Goal: Communication & Community: Answer question/provide support

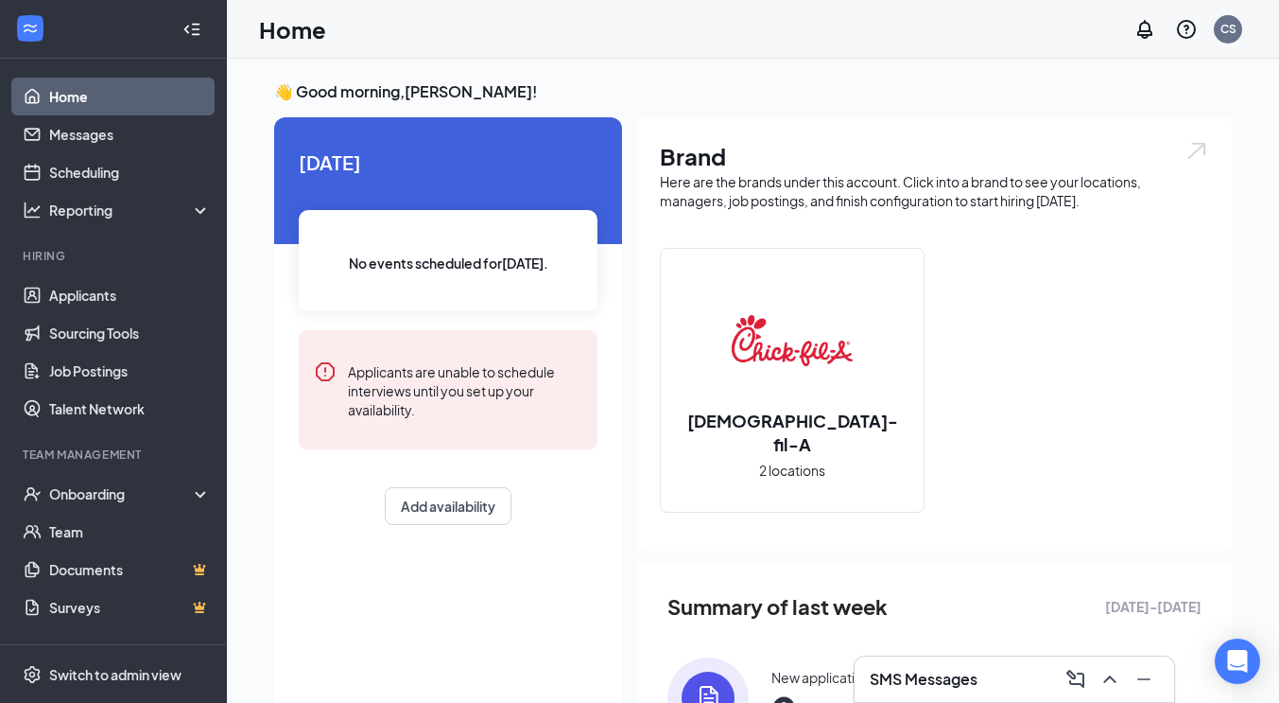
click at [952, 684] on h3 "SMS Messages" at bounding box center [924, 678] width 108 height 21
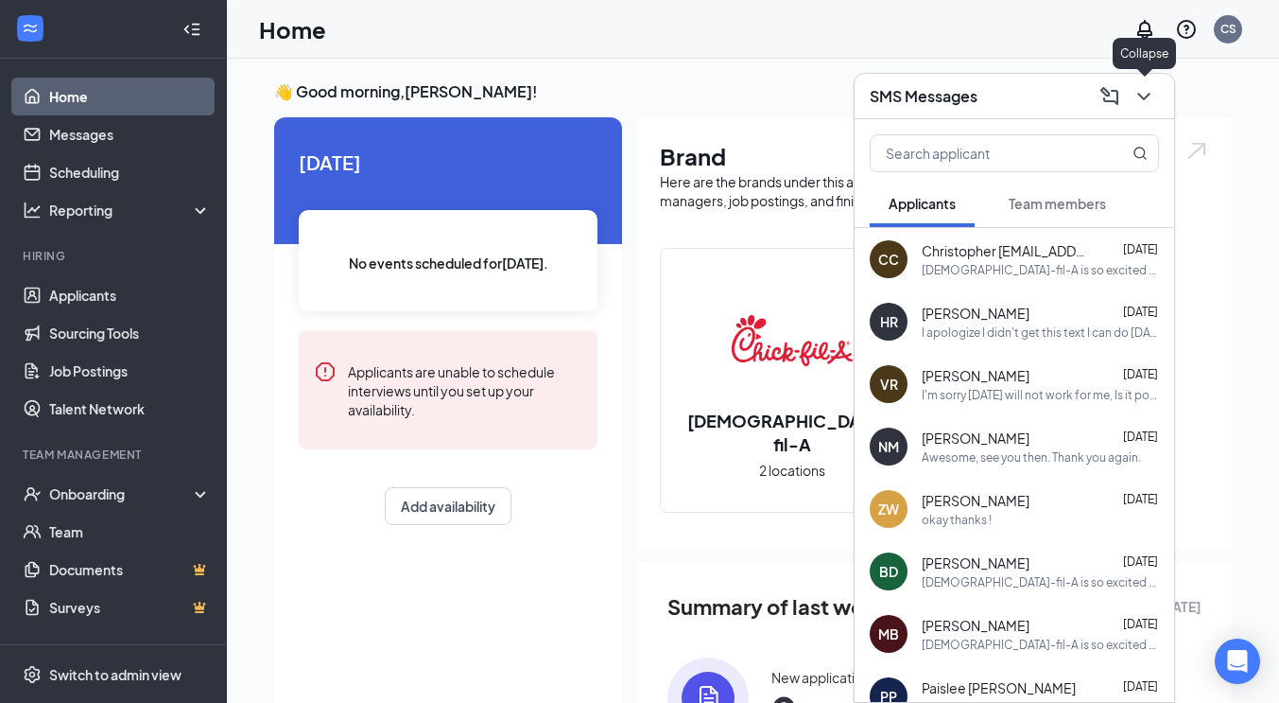
click at [1146, 99] on icon "ChevronDown" at bounding box center [1144, 96] width 23 height 23
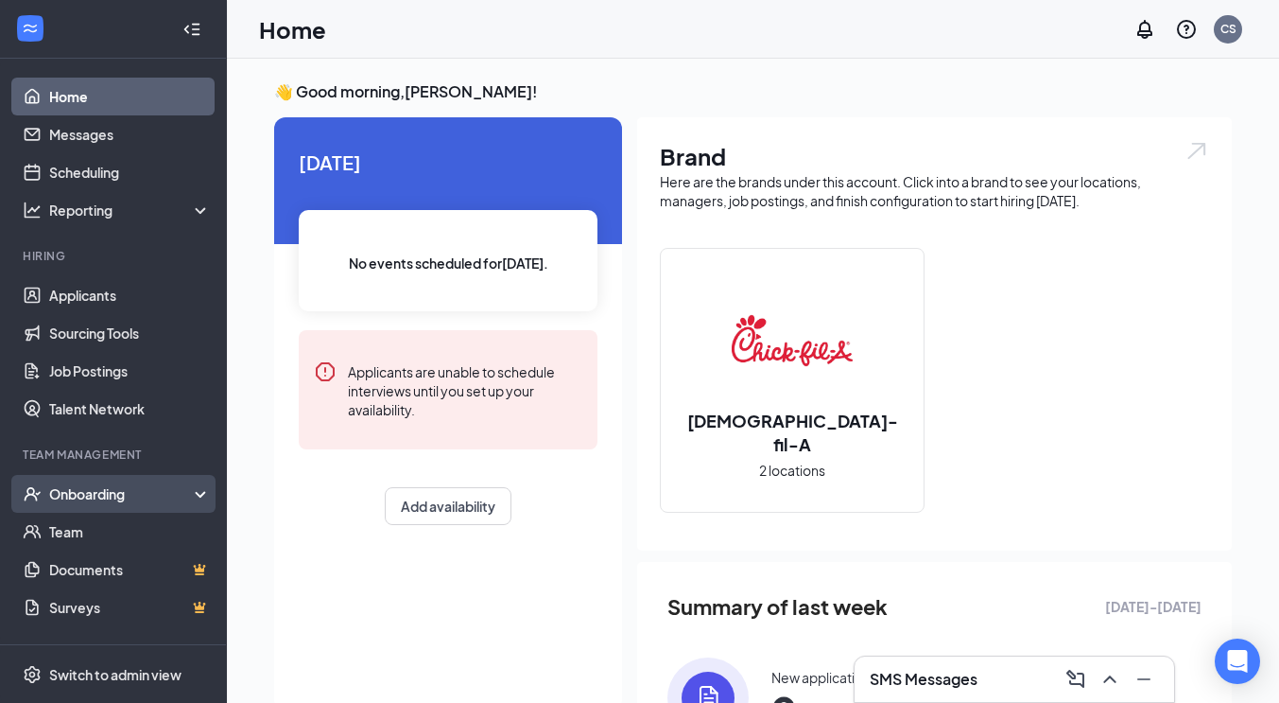
click at [113, 493] on div "Onboarding" at bounding box center [122, 493] width 146 height 19
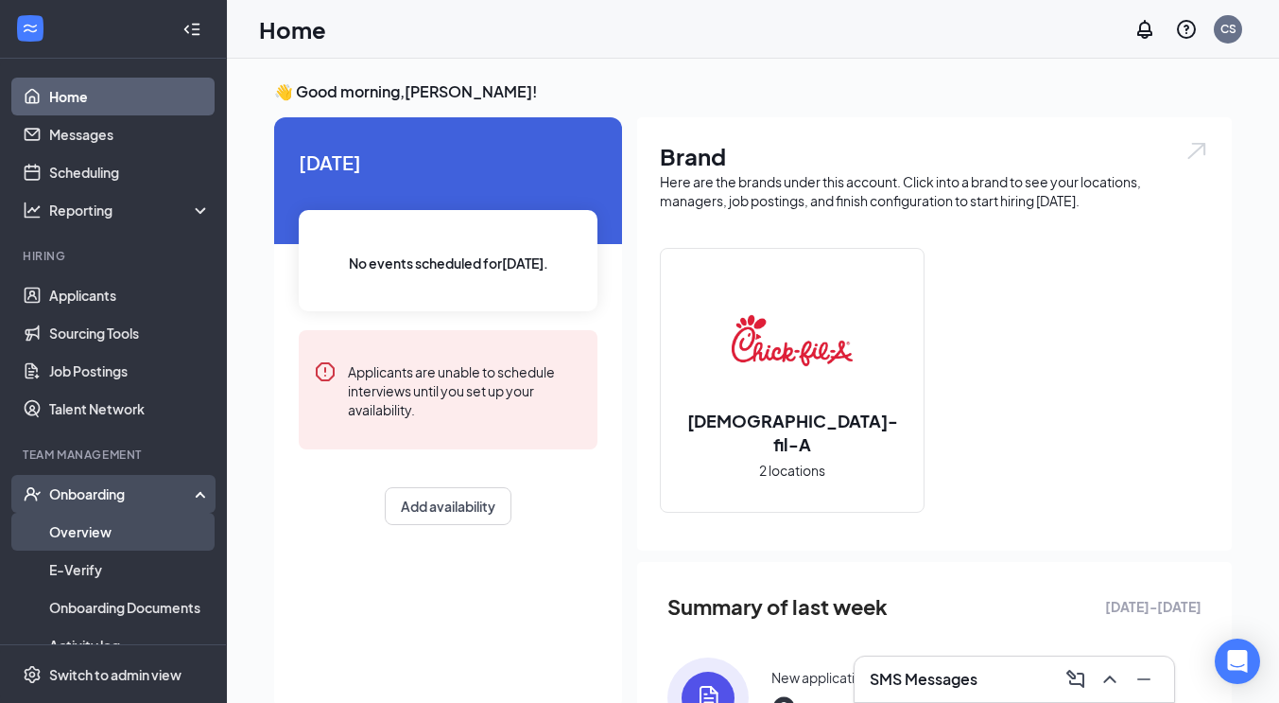
click at [75, 530] on link "Overview" at bounding box center [130, 531] width 162 height 38
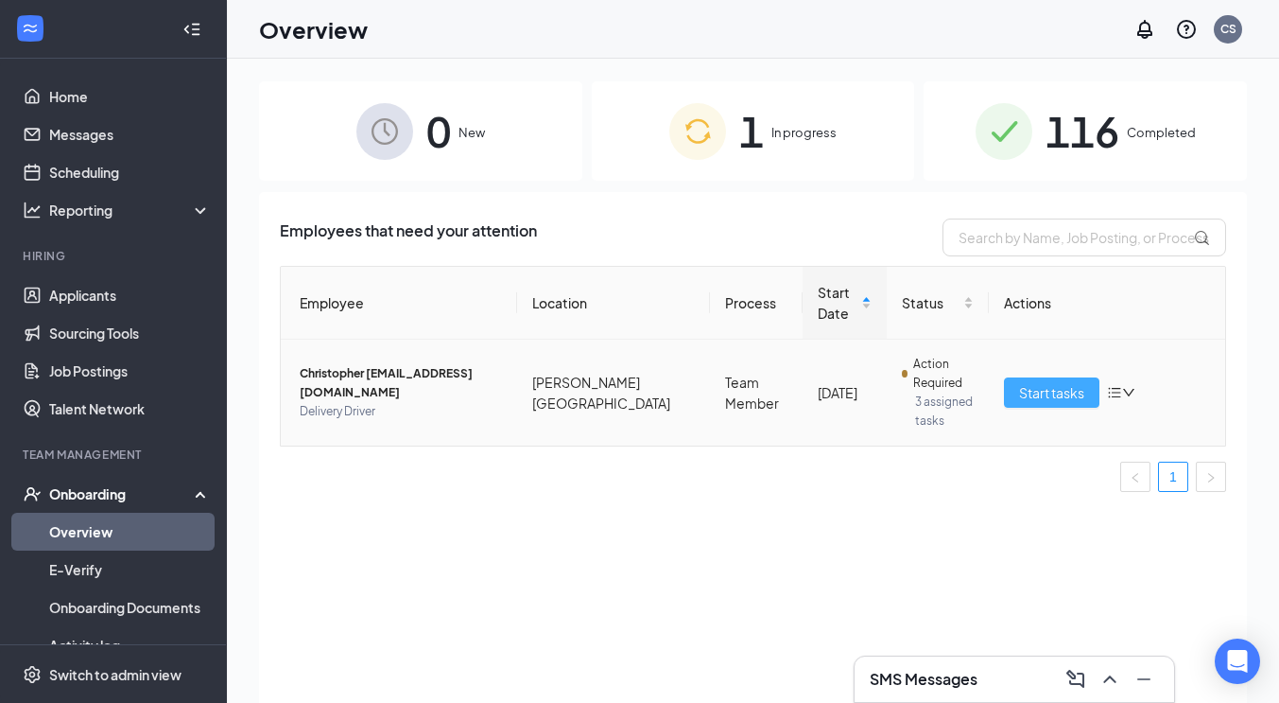
click at [1033, 390] on span "Start tasks" at bounding box center [1051, 392] width 65 height 21
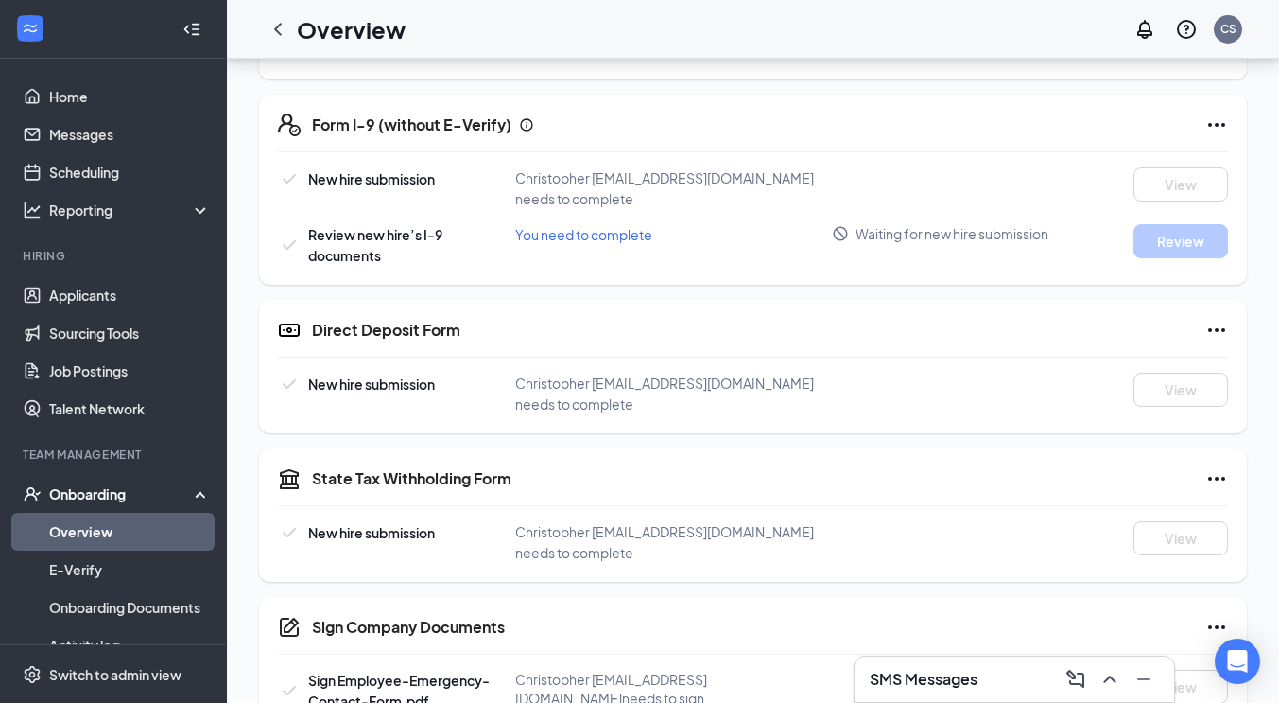
scroll to position [567, 0]
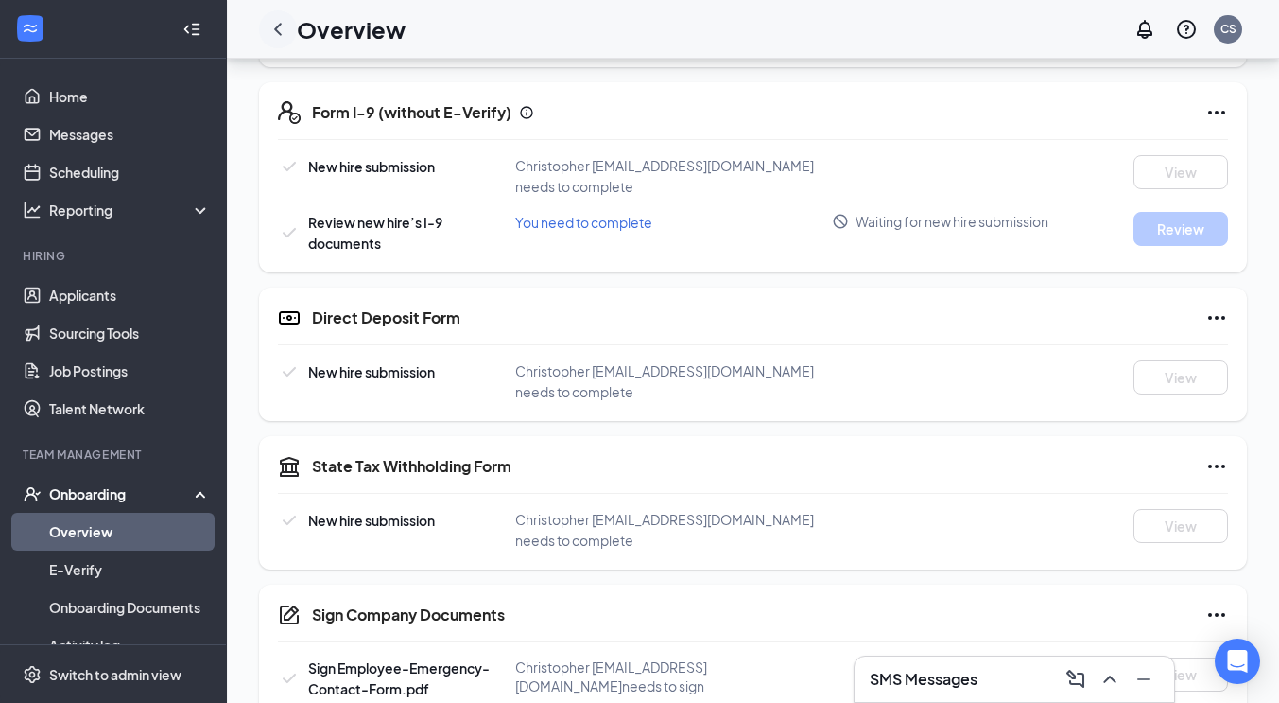
click at [277, 33] on icon "ChevronLeft" at bounding box center [278, 29] width 23 height 23
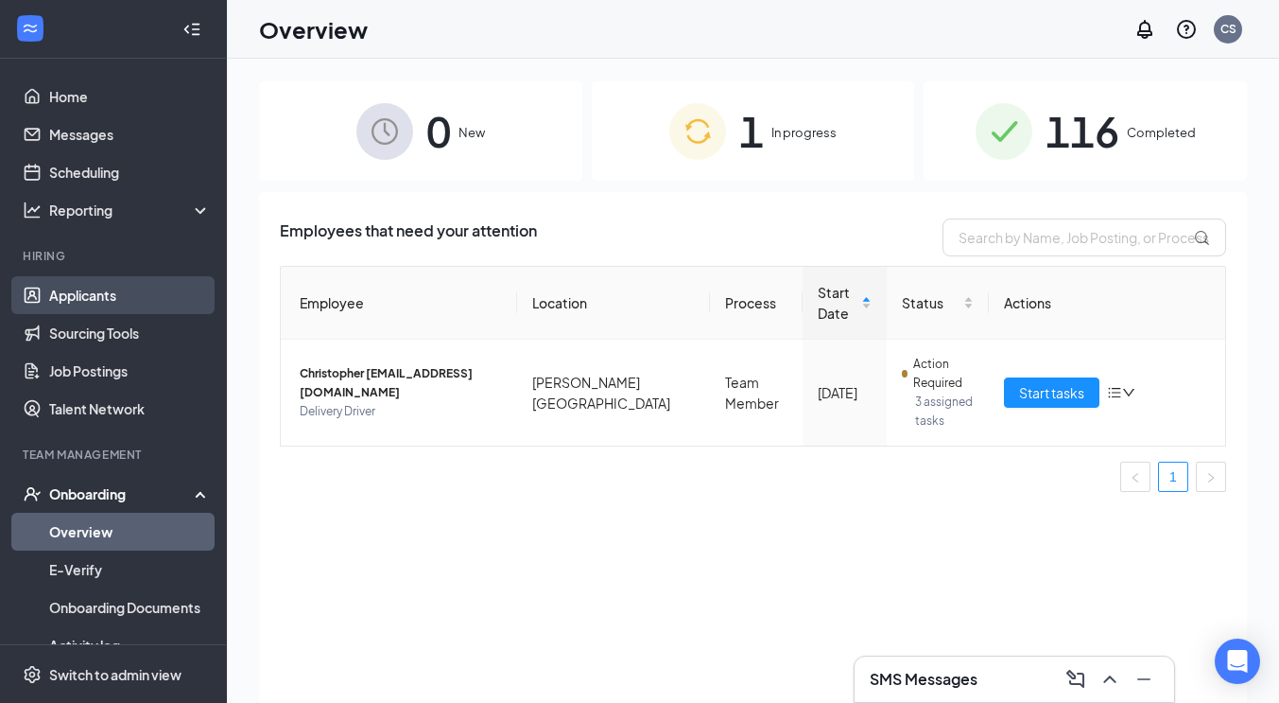
click at [102, 286] on link "Applicants" at bounding box center [130, 295] width 162 height 38
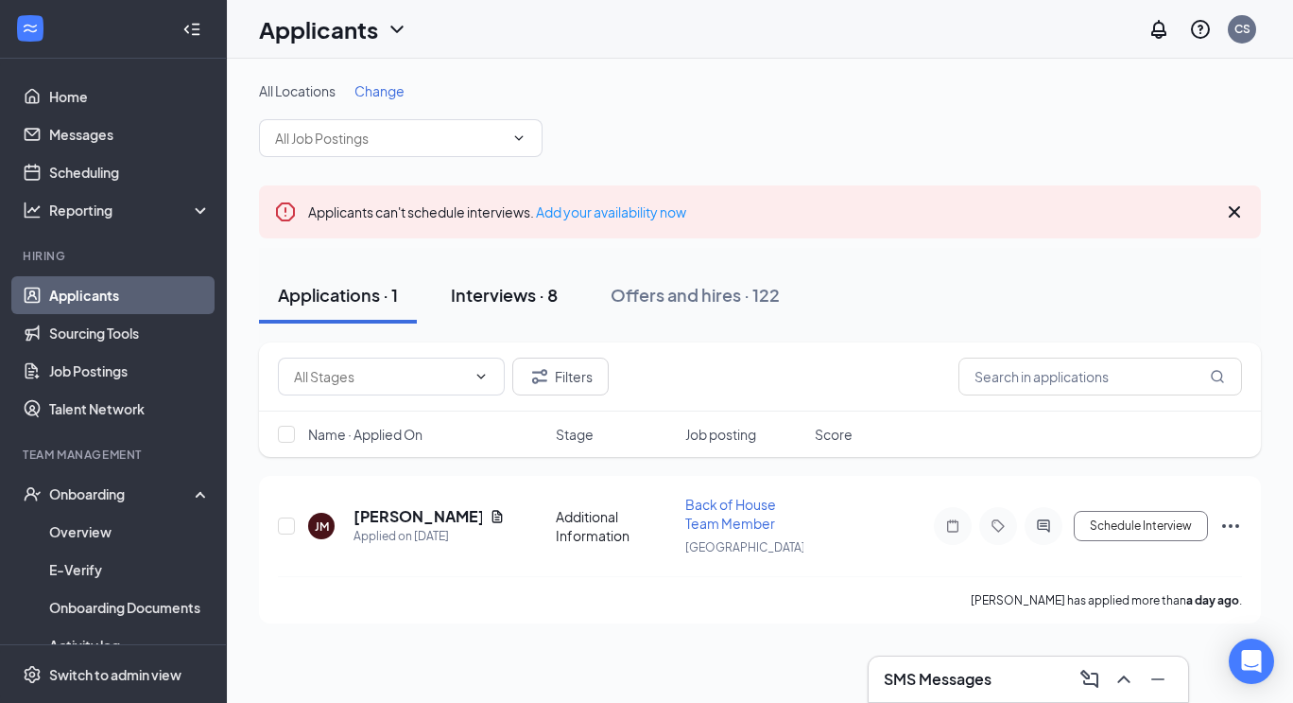
click at [522, 295] on div "Interviews · 8" at bounding box center [504, 295] width 107 height 24
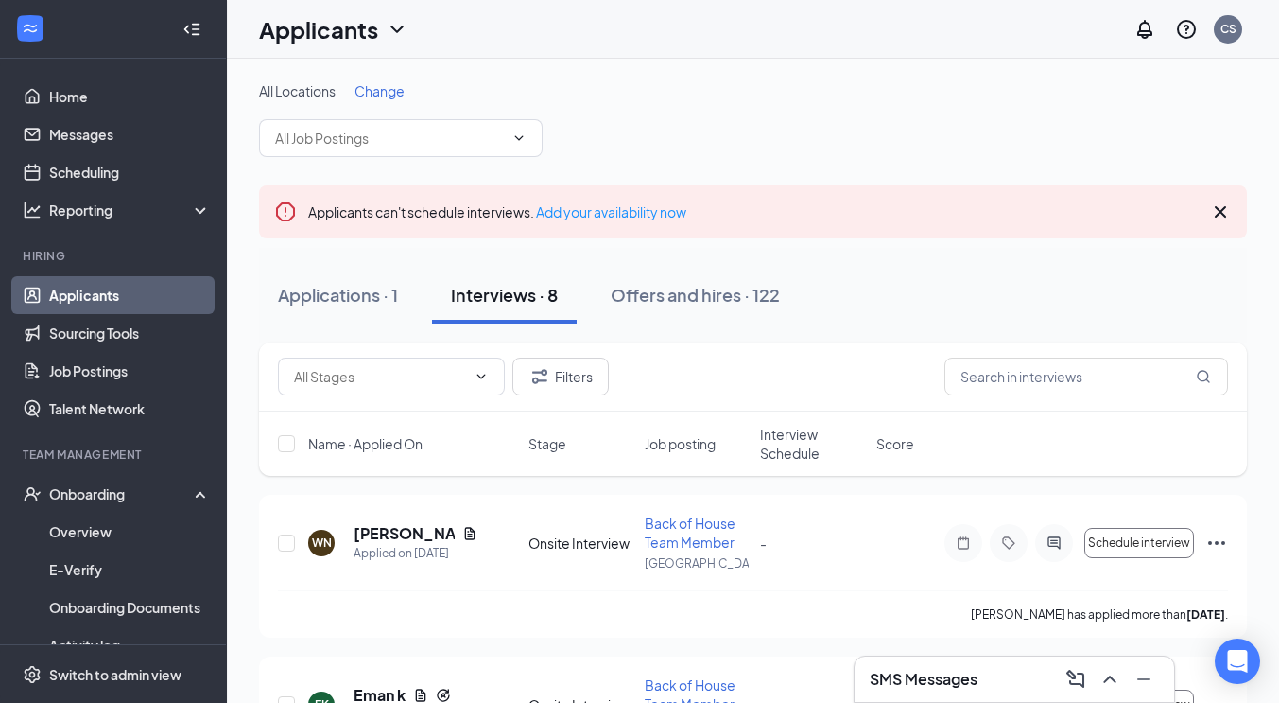
click at [182, 27] on icon "Collapse" at bounding box center [191, 29] width 19 height 19
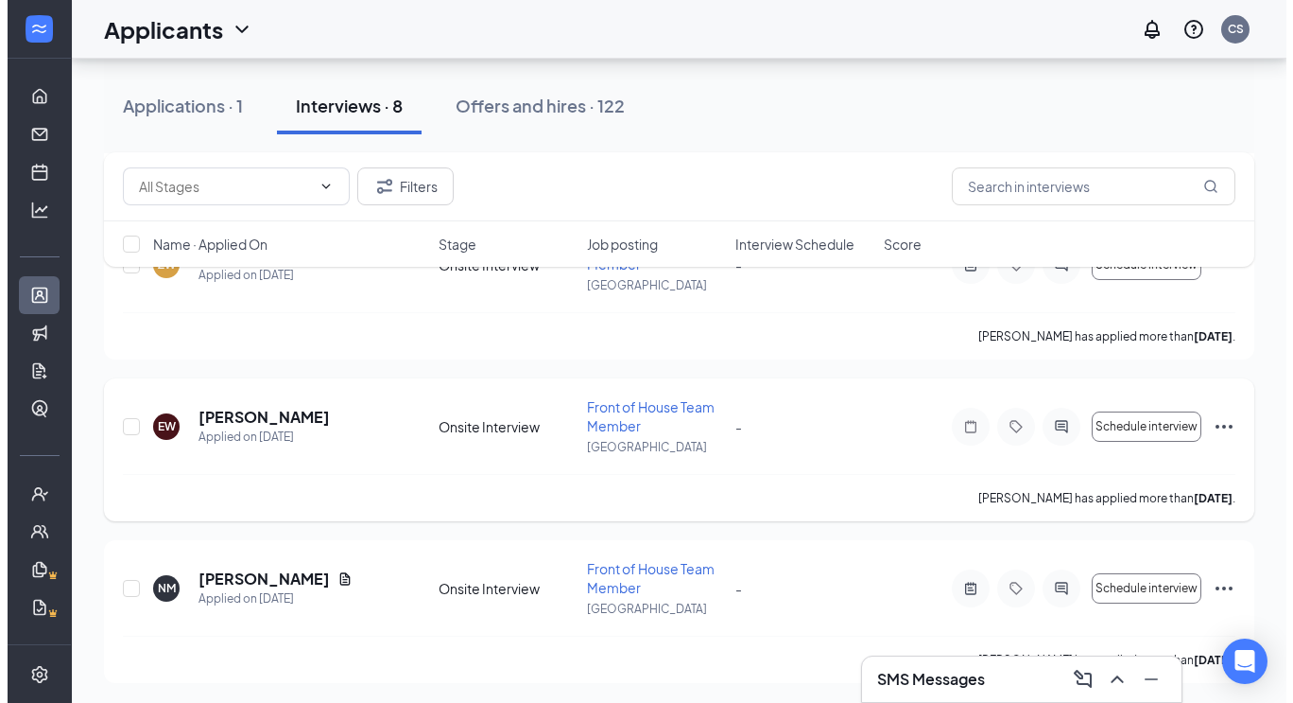
scroll to position [1070, 0]
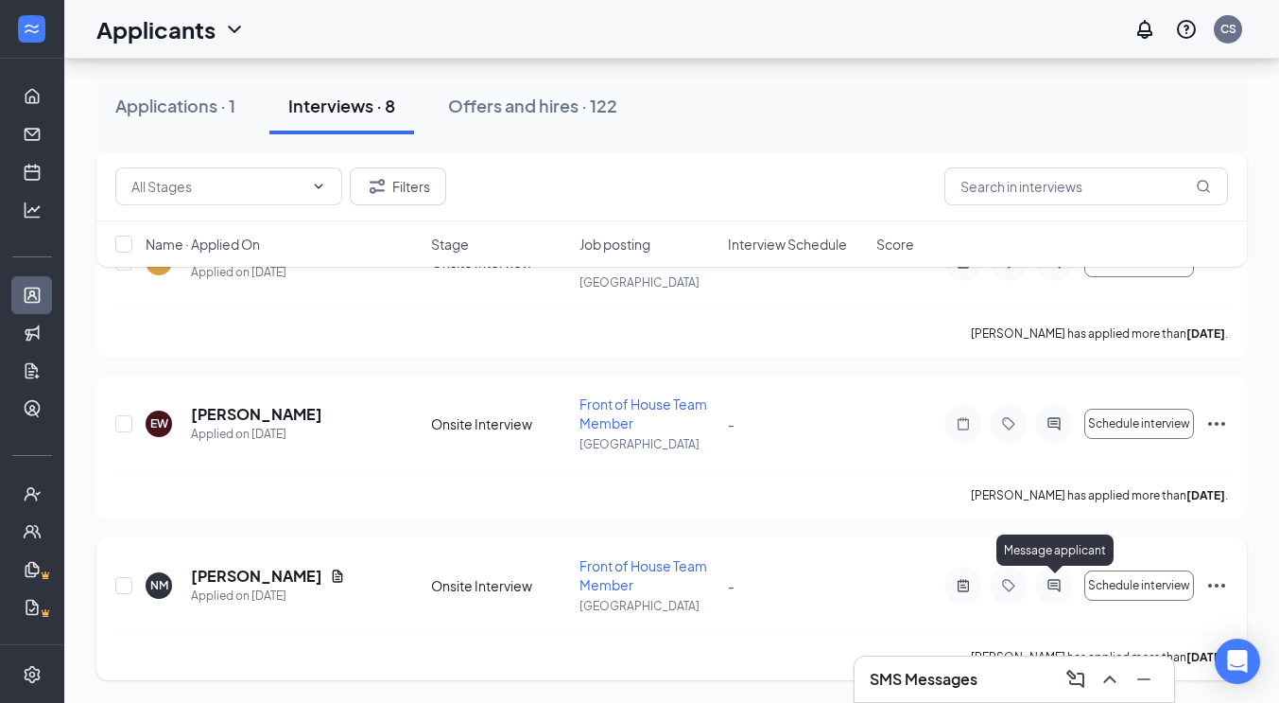
click at [1050, 583] on icon "ActiveChat" at bounding box center [1054, 585] width 23 height 15
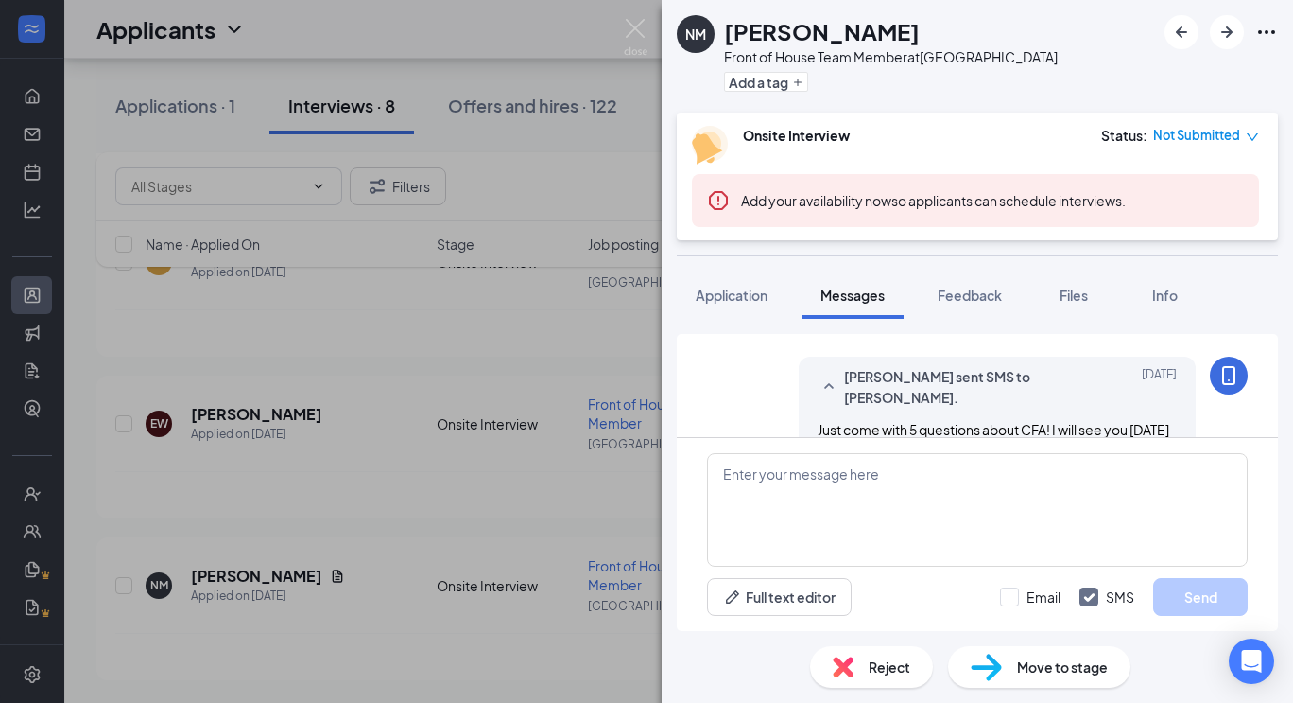
scroll to position [1553, 0]
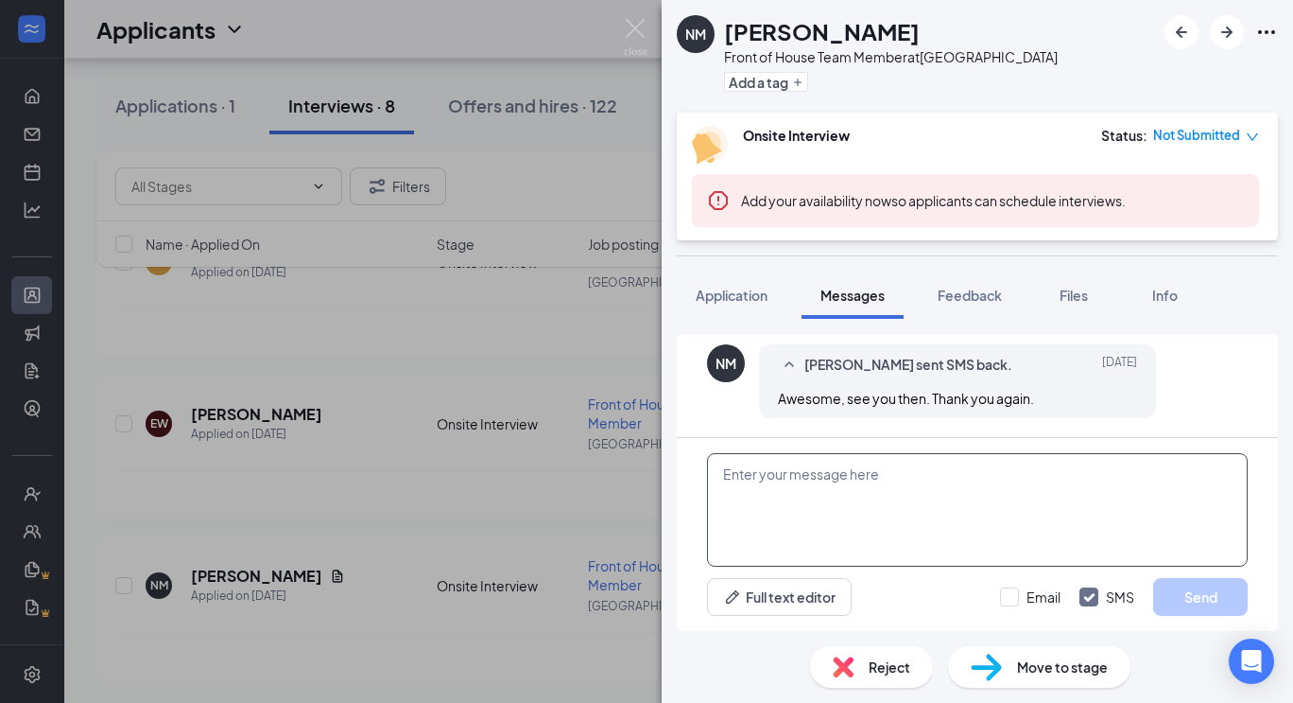
click at [982, 520] on textarea at bounding box center [977, 509] width 541 height 113
type textarea "h"
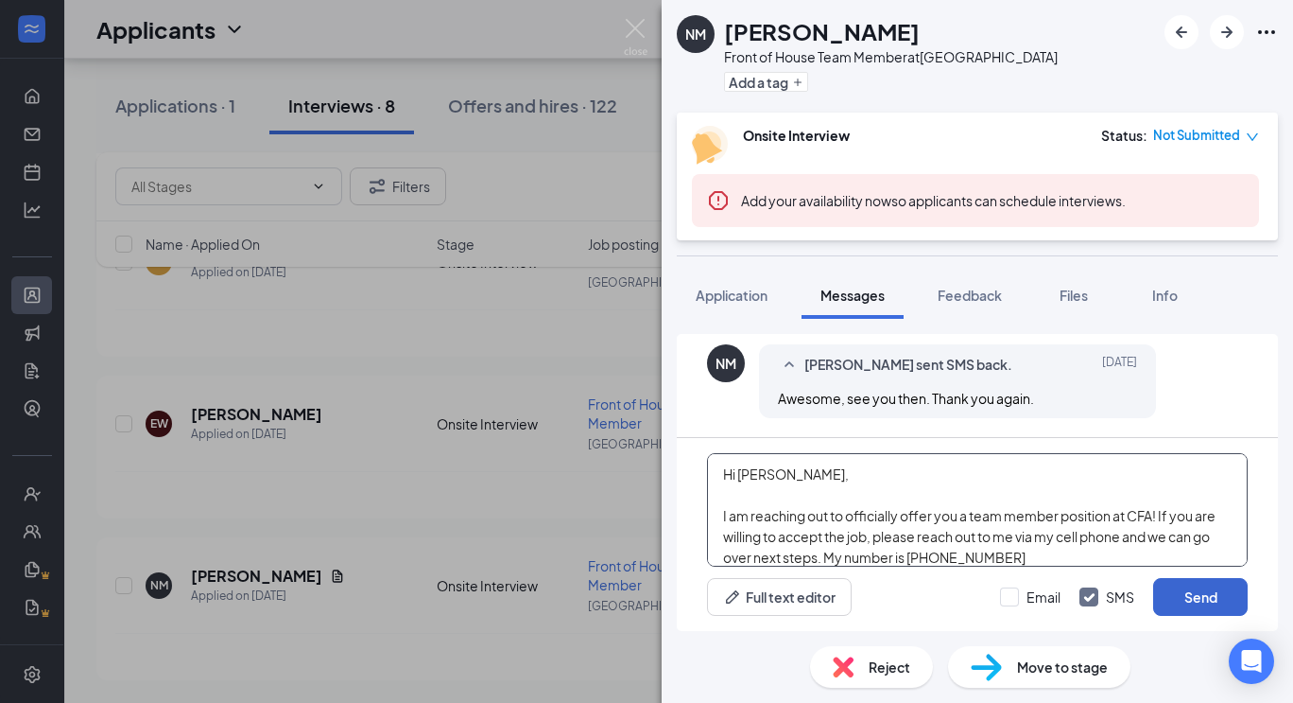
type textarea "Hi [PERSON_NAME], I am reaching out to officially offer you a team member posit…"
click at [1199, 603] on button "Send" at bounding box center [1200, 597] width 95 height 38
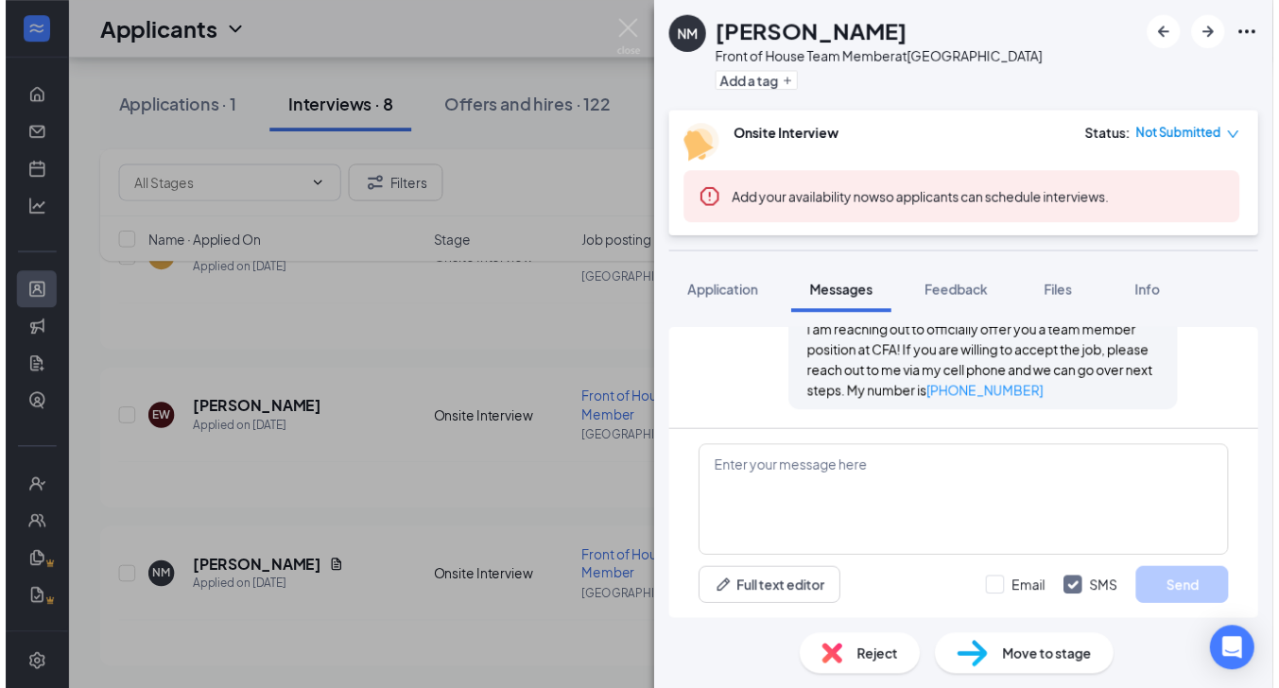
scroll to position [1778, 0]
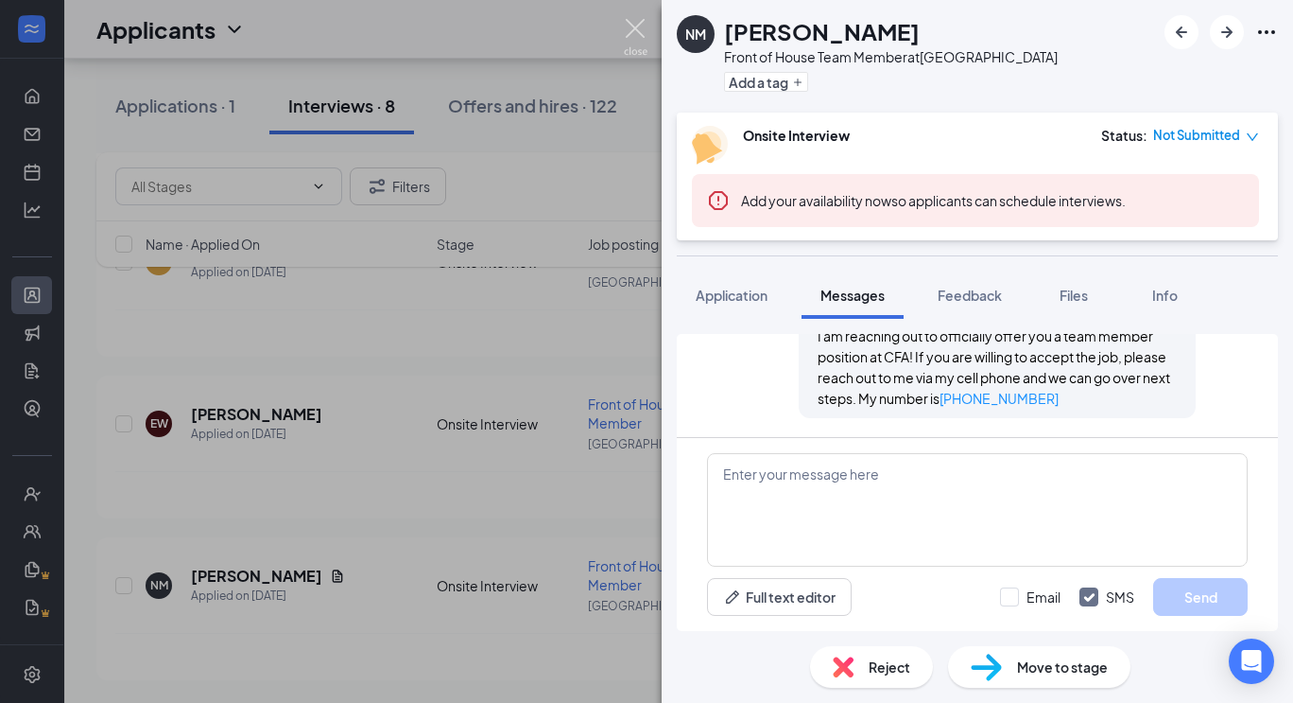
click at [644, 35] on img at bounding box center [636, 37] width 24 height 37
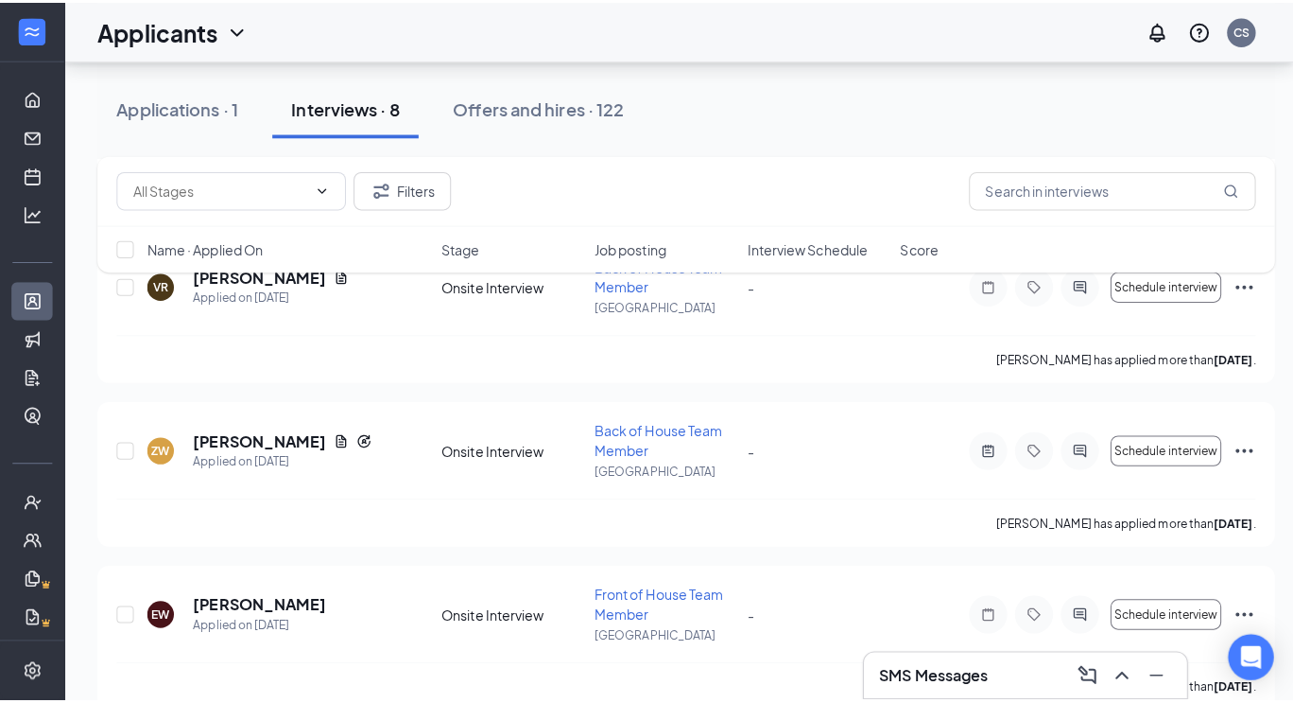
scroll to position [881, 0]
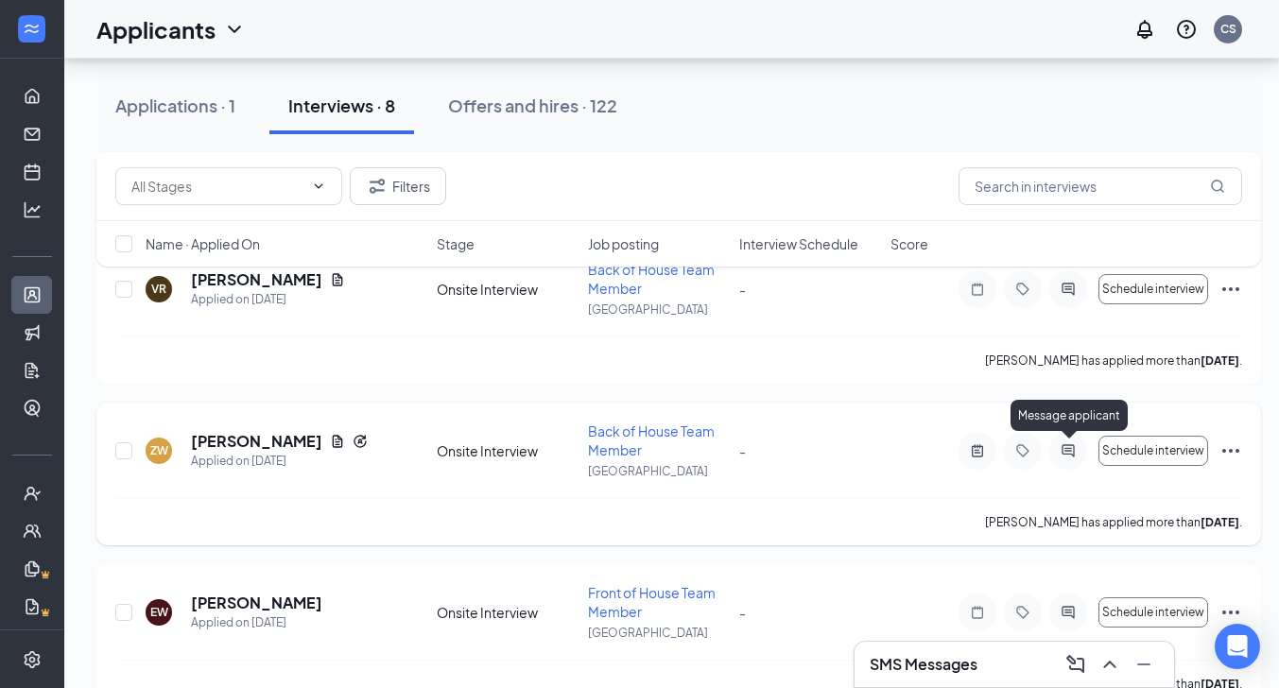
click at [1066, 444] on icon "ActiveChat" at bounding box center [1068, 450] width 12 height 12
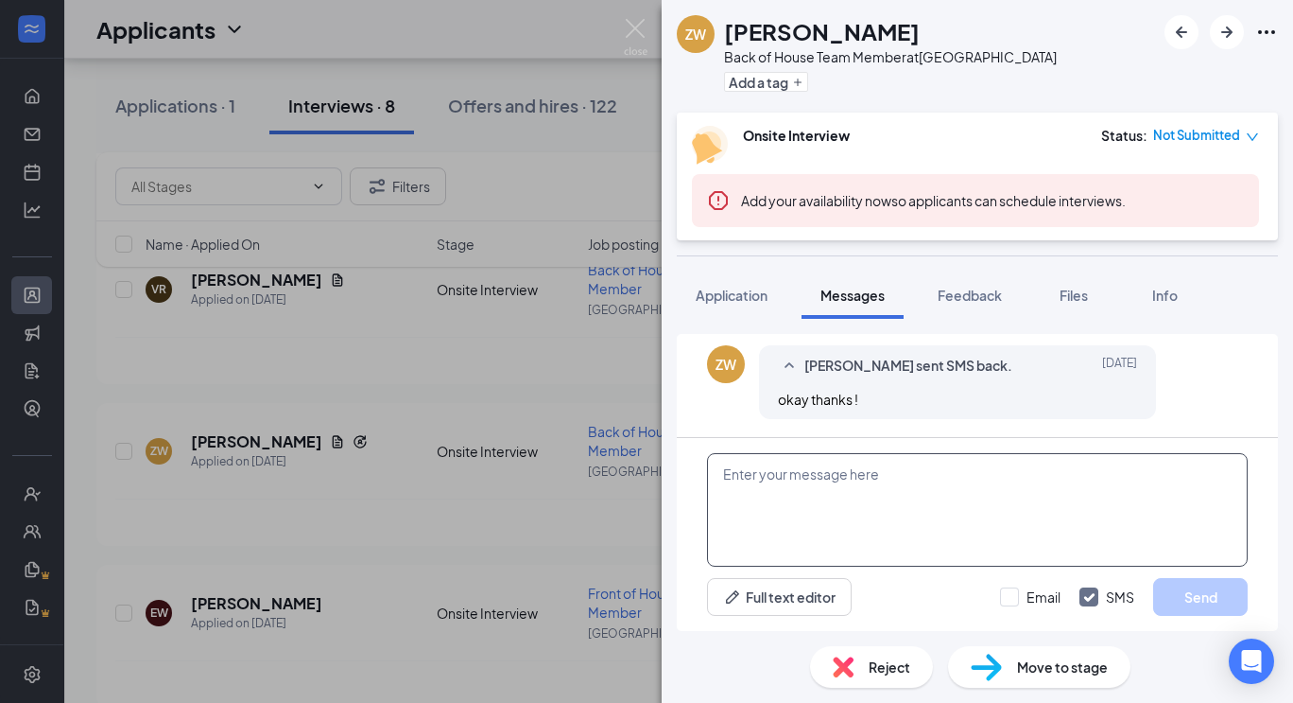
scroll to position [1100, 0]
click at [875, 494] on textarea at bounding box center [977, 509] width 541 height 113
type textarea "h"
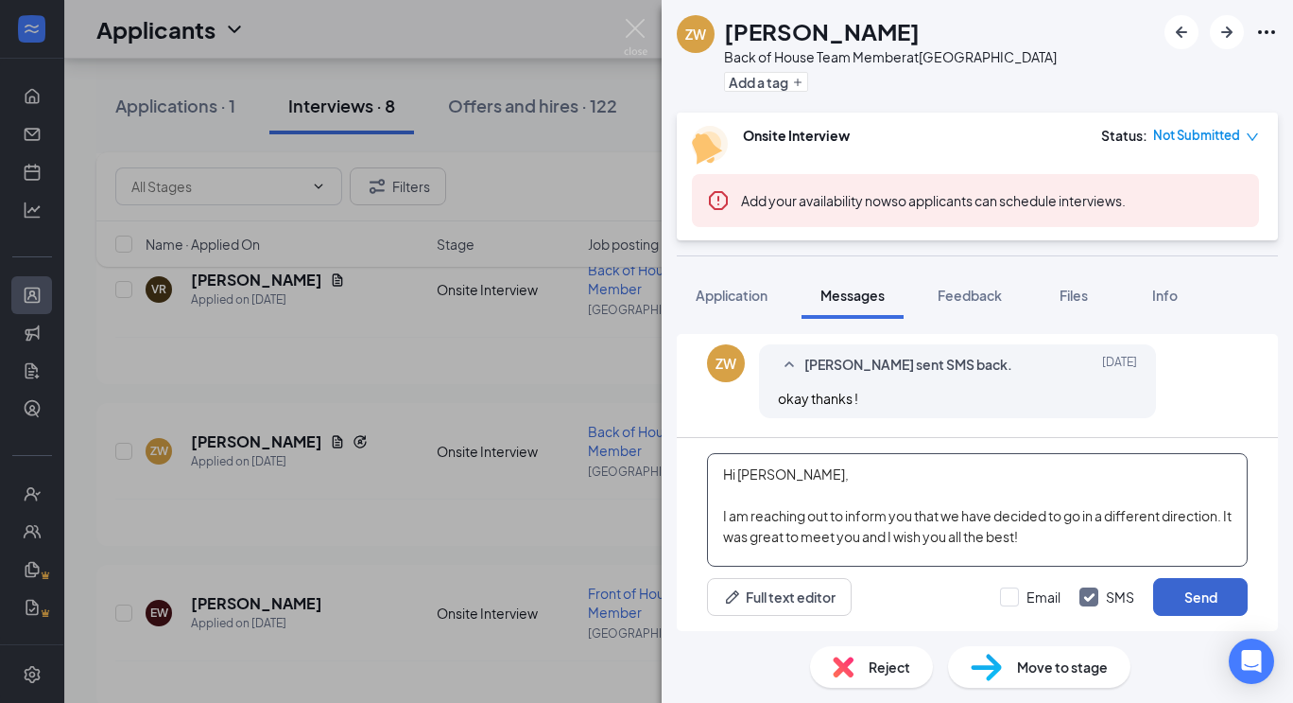
type textarea "Hi [PERSON_NAME], I am reaching out to inform you that we have decided to go in…"
click at [1205, 589] on button "Send" at bounding box center [1200, 597] width 95 height 38
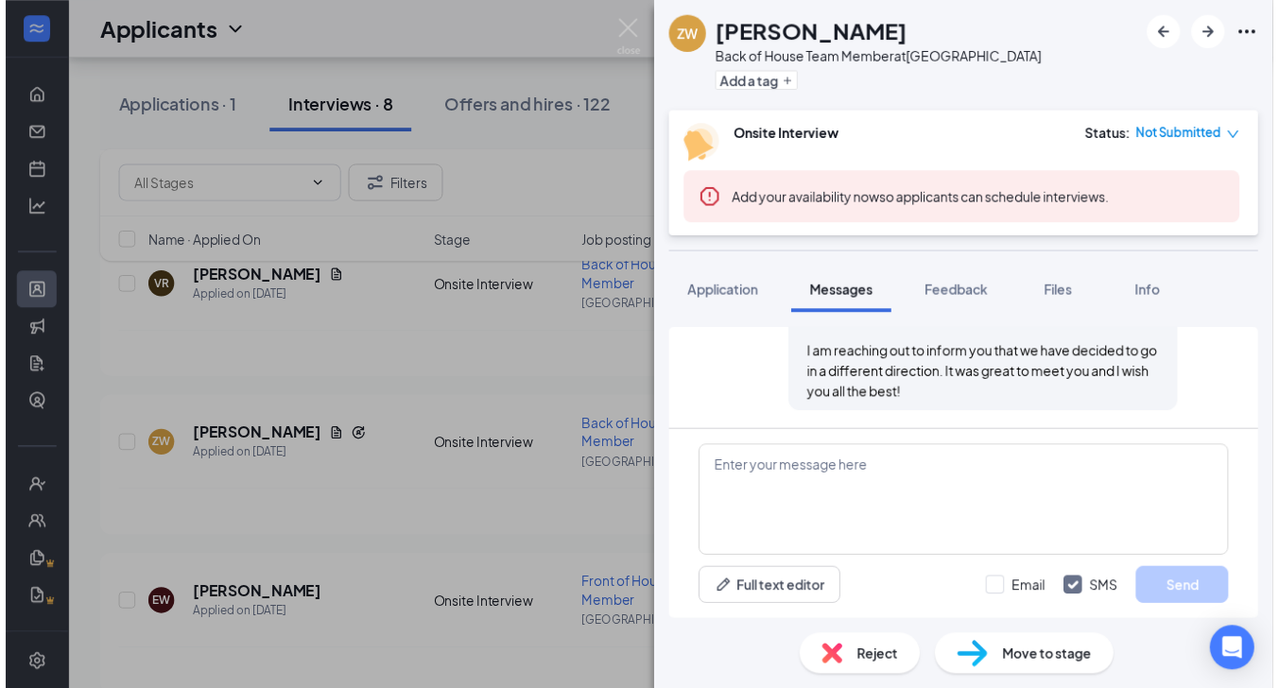
scroll to position [1304, 0]
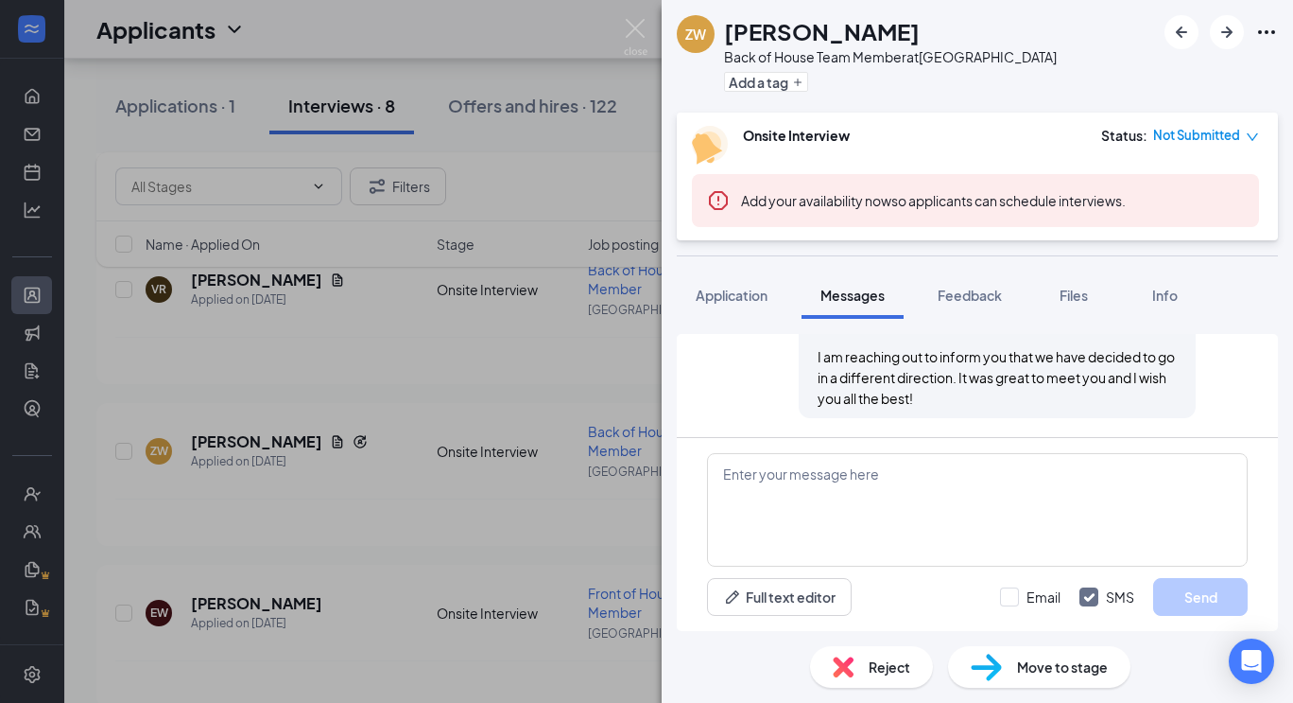
click at [879, 674] on span "Reject" at bounding box center [890, 666] width 42 height 21
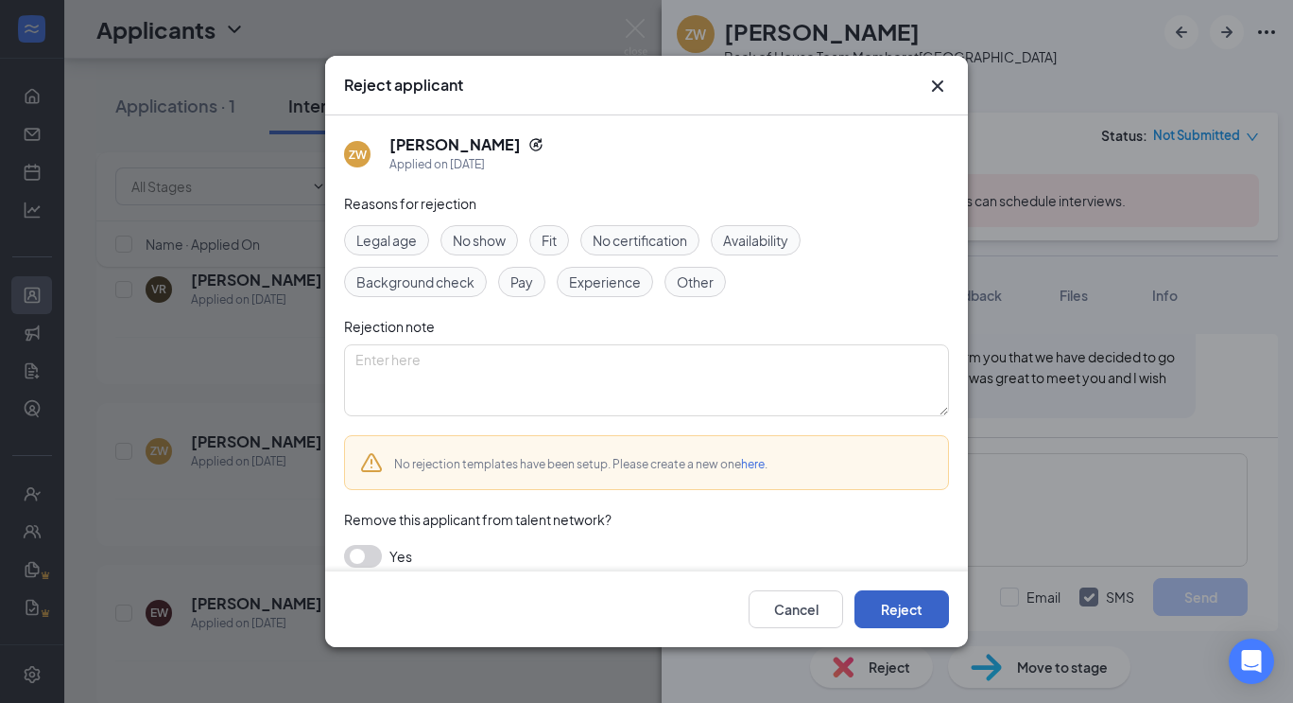
click at [910, 606] on button "Reject" at bounding box center [902, 609] width 95 height 38
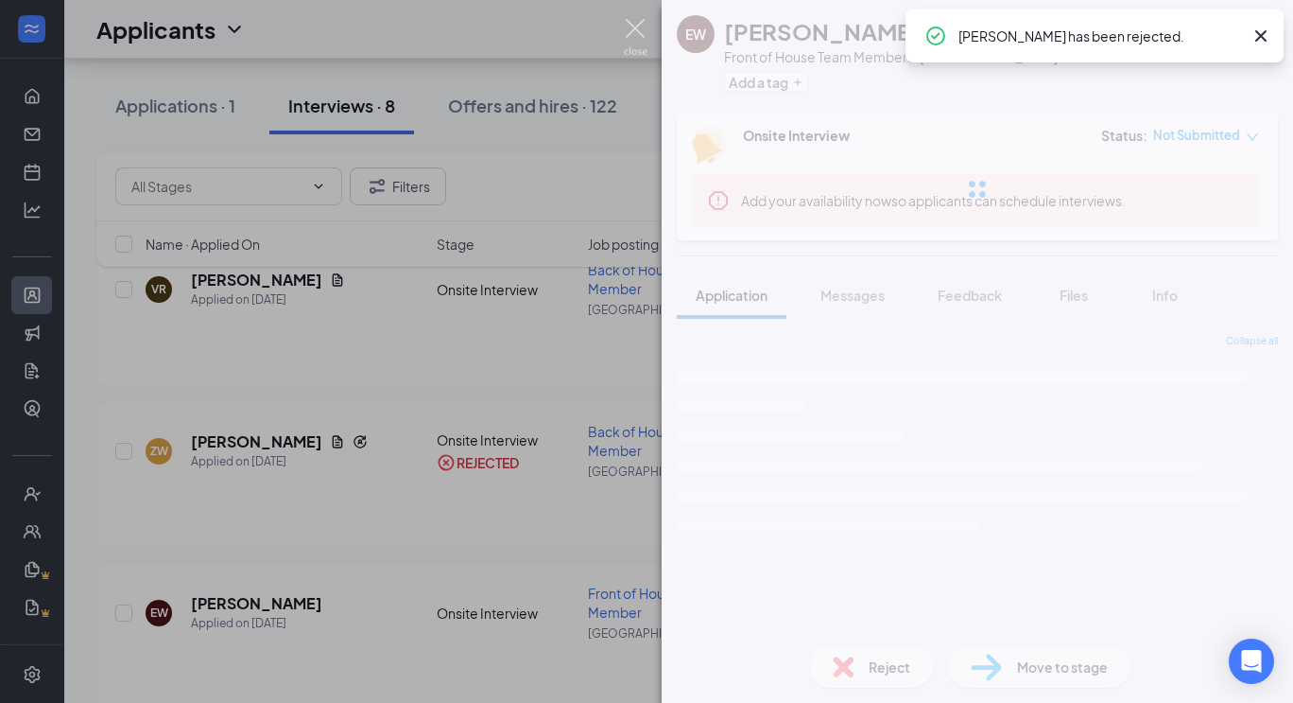
click at [644, 31] on img at bounding box center [636, 37] width 24 height 37
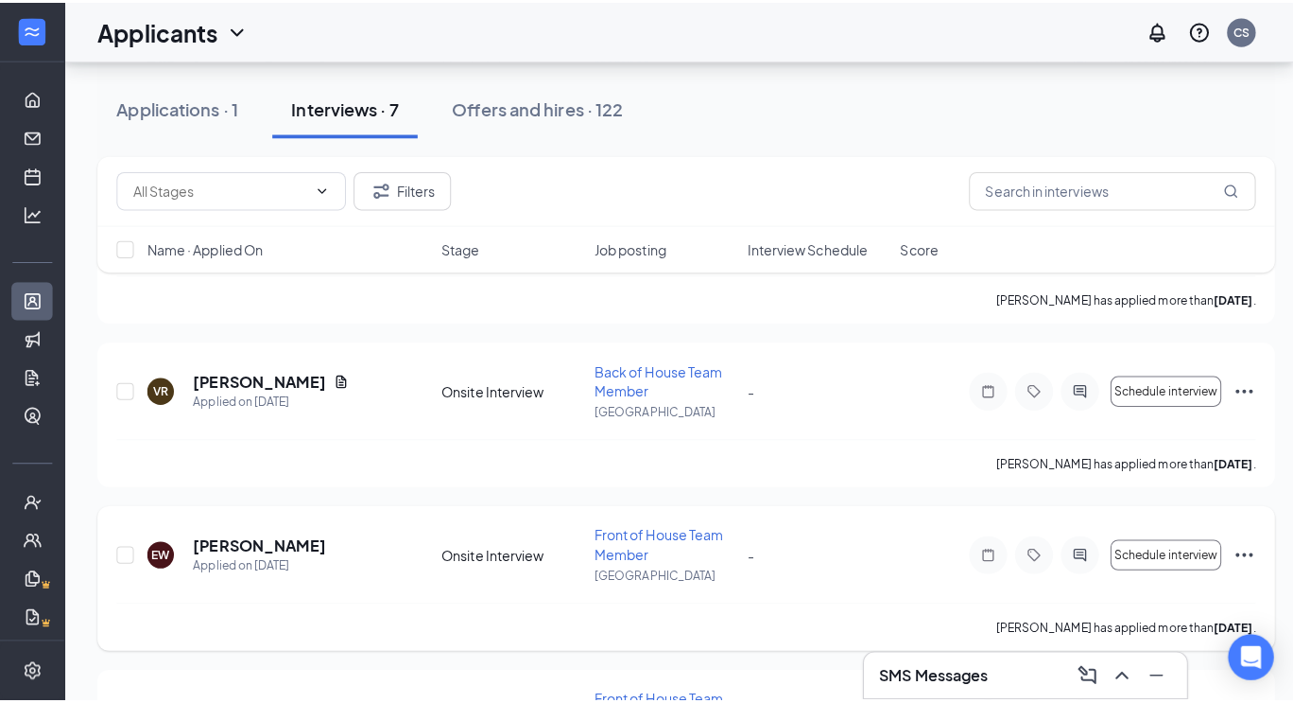
scroll to position [692, 0]
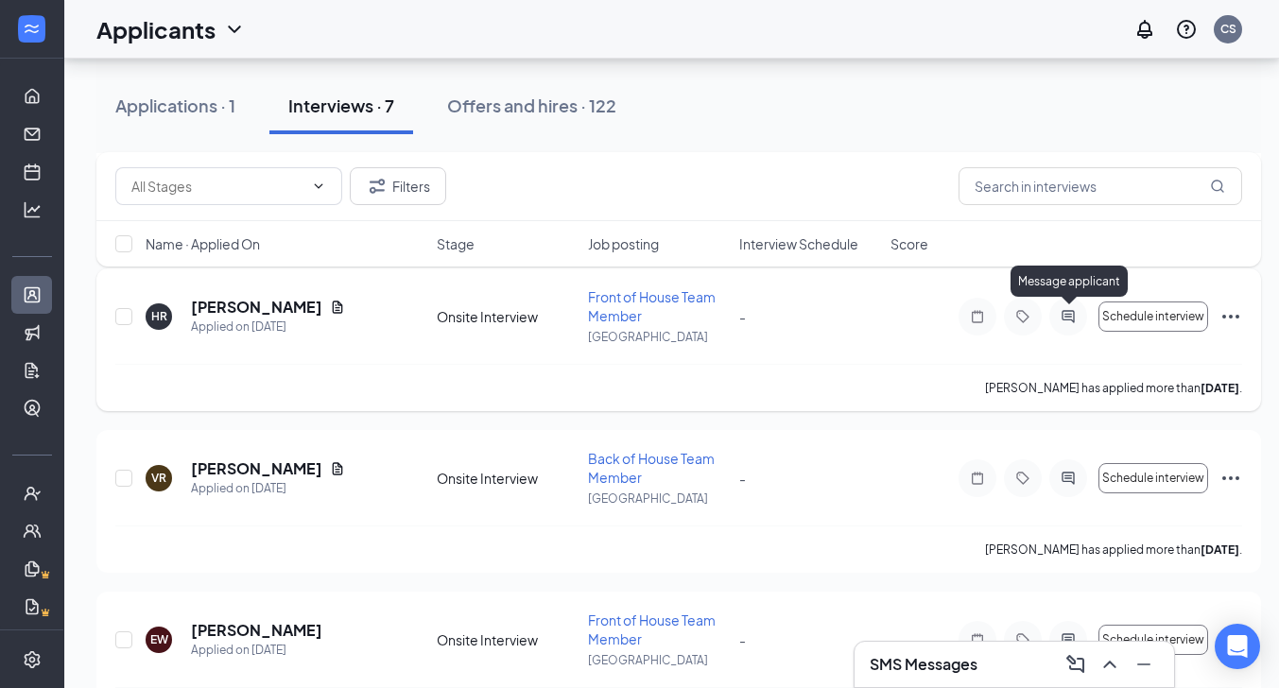
click at [1067, 316] on icon "ActiveChat" at bounding box center [1068, 316] width 12 height 12
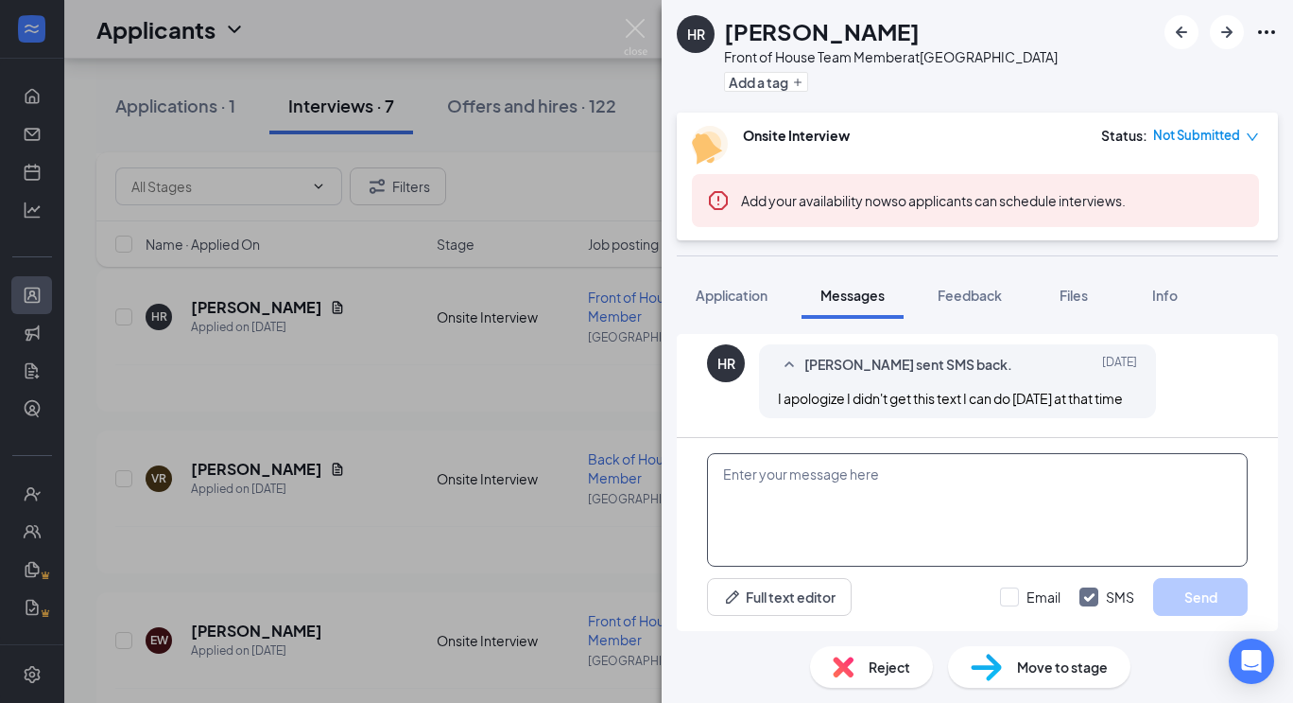
scroll to position [810, 0]
click at [893, 506] on textarea at bounding box center [977, 509] width 541 height 113
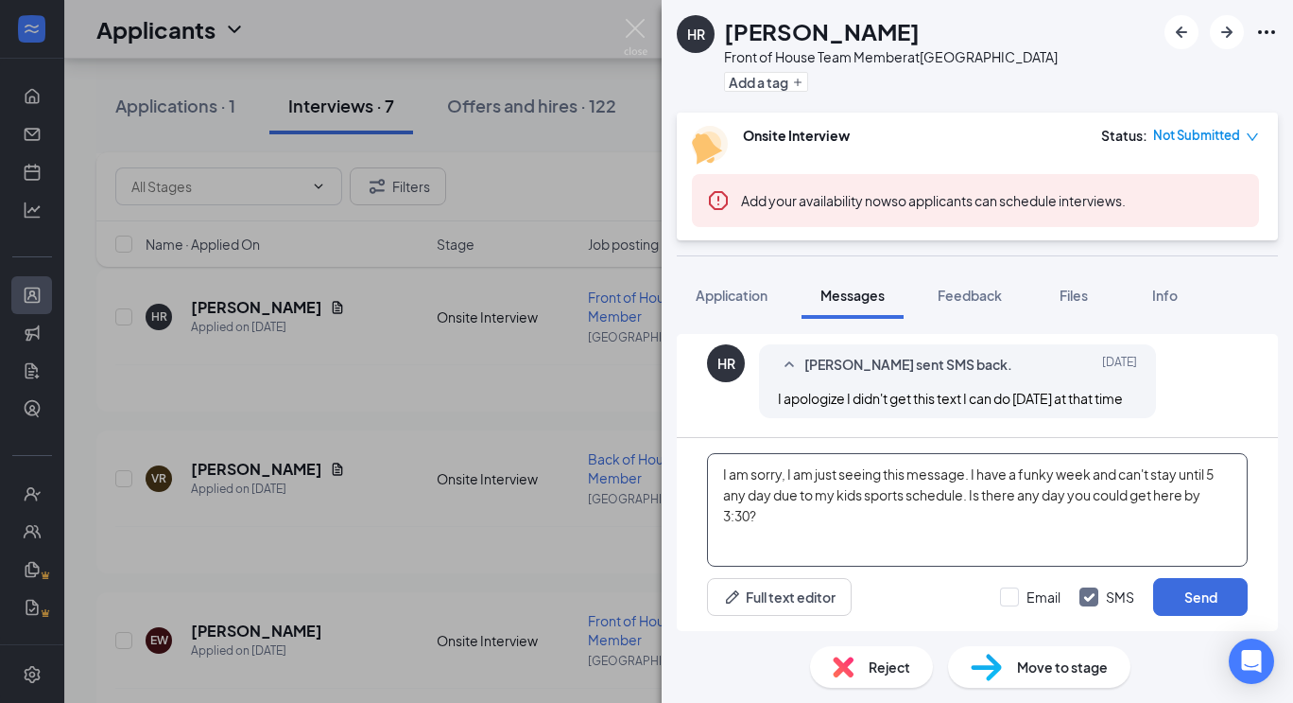
click at [1067, 493] on textarea "I am sorry, I am just seeing this message. I have a funky week and can't stay u…" at bounding box center [977, 509] width 541 height 113
click at [753, 516] on textarea "I am sorry, I am just seeing this message. I have a funky week and can't stay u…" at bounding box center [977, 509] width 541 height 113
click at [799, 513] on textarea "I am sorry, I am just seeing this message. I have a funky week and can't stay u…" at bounding box center [977, 509] width 541 height 113
click at [925, 514] on textarea "I am sorry, I am just seeing this message. I have a funky week and can't stay u…" at bounding box center [977, 509] width 541 height 113
type textarea "I am sorry, I am just seeing this message. I have a funky week and can't stay u…"
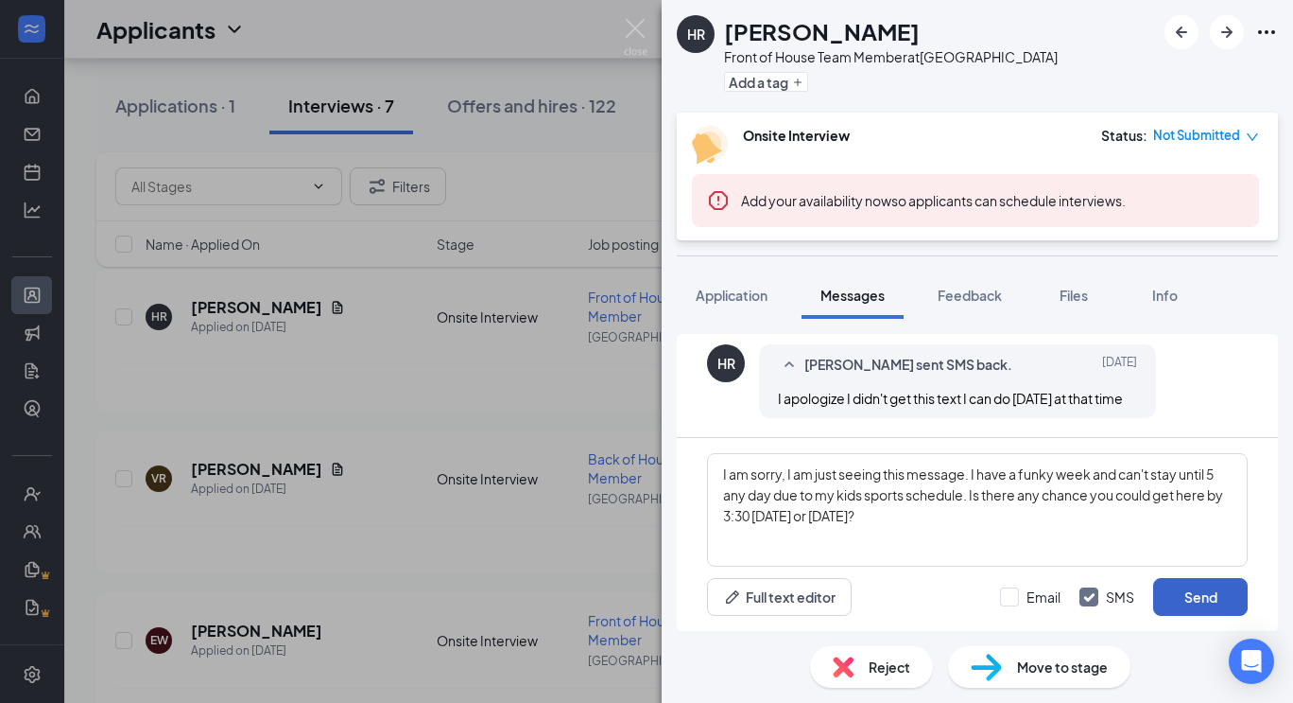
click at [1218, 598] on button "Send" at bounding box center [1200, 597] width 95 height 38
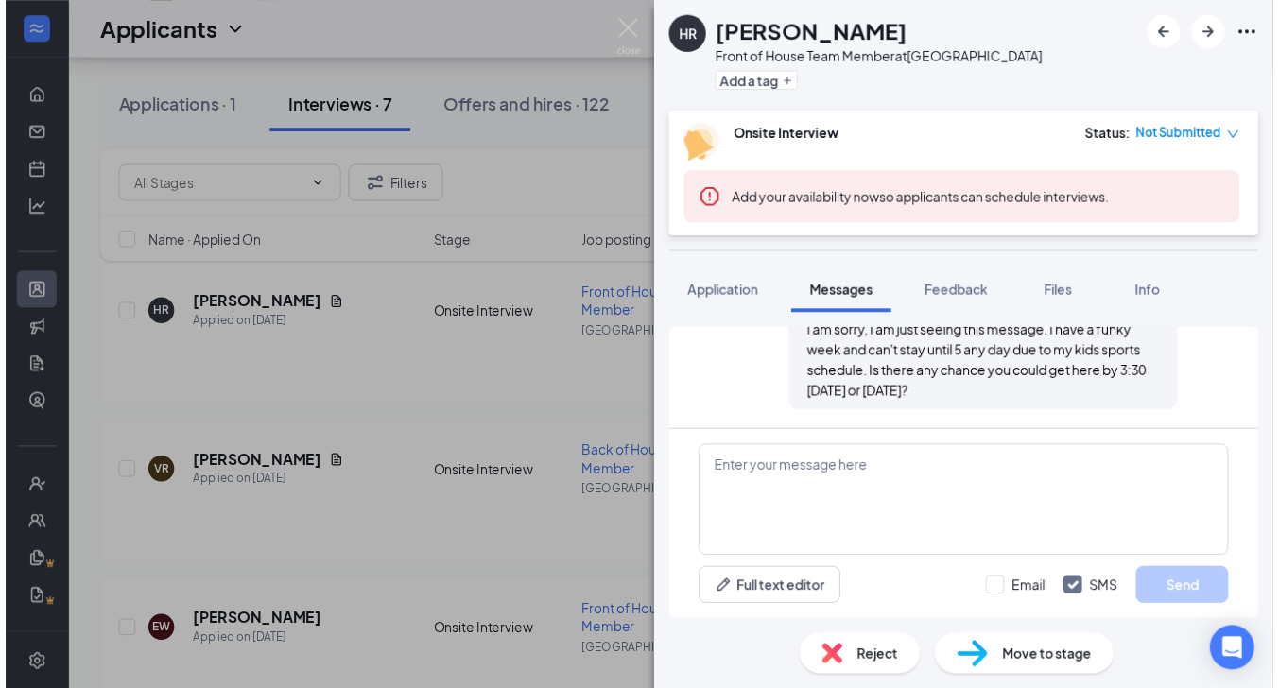
scroll to position [994, 0]
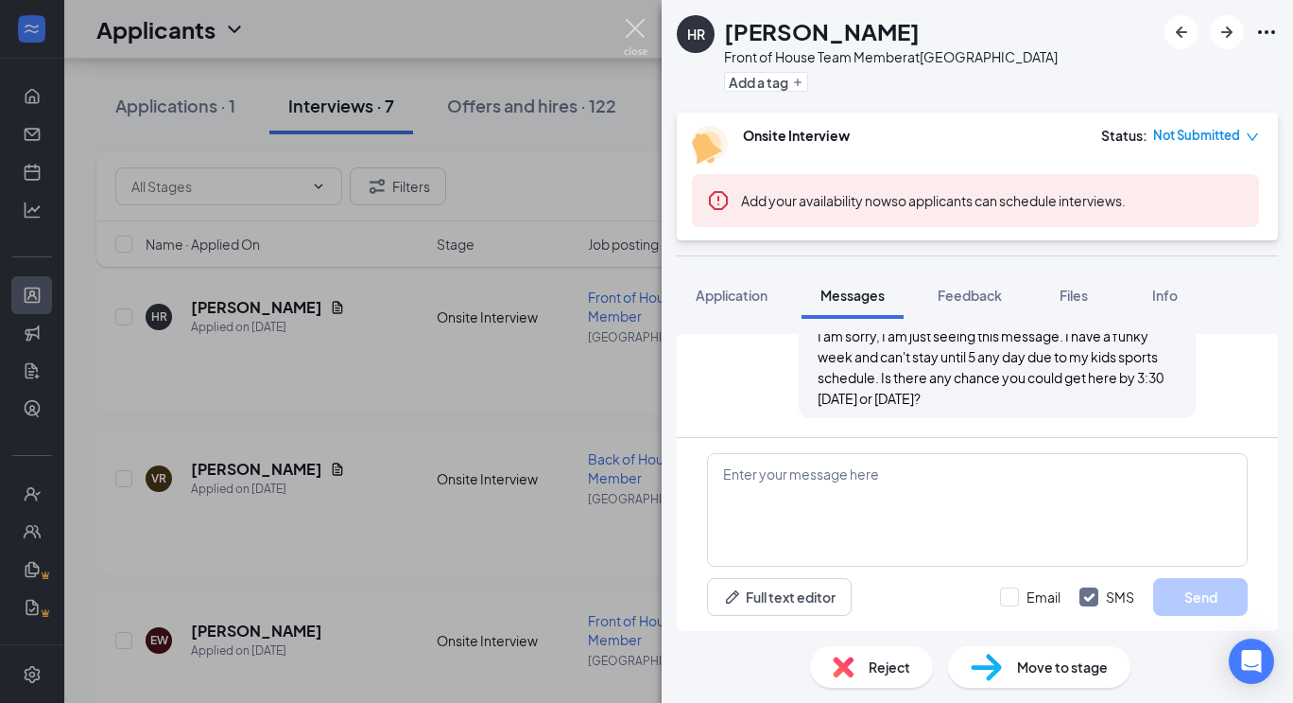
click at [636, 29] on img at bounding box center [636, 37] width 24 height 37
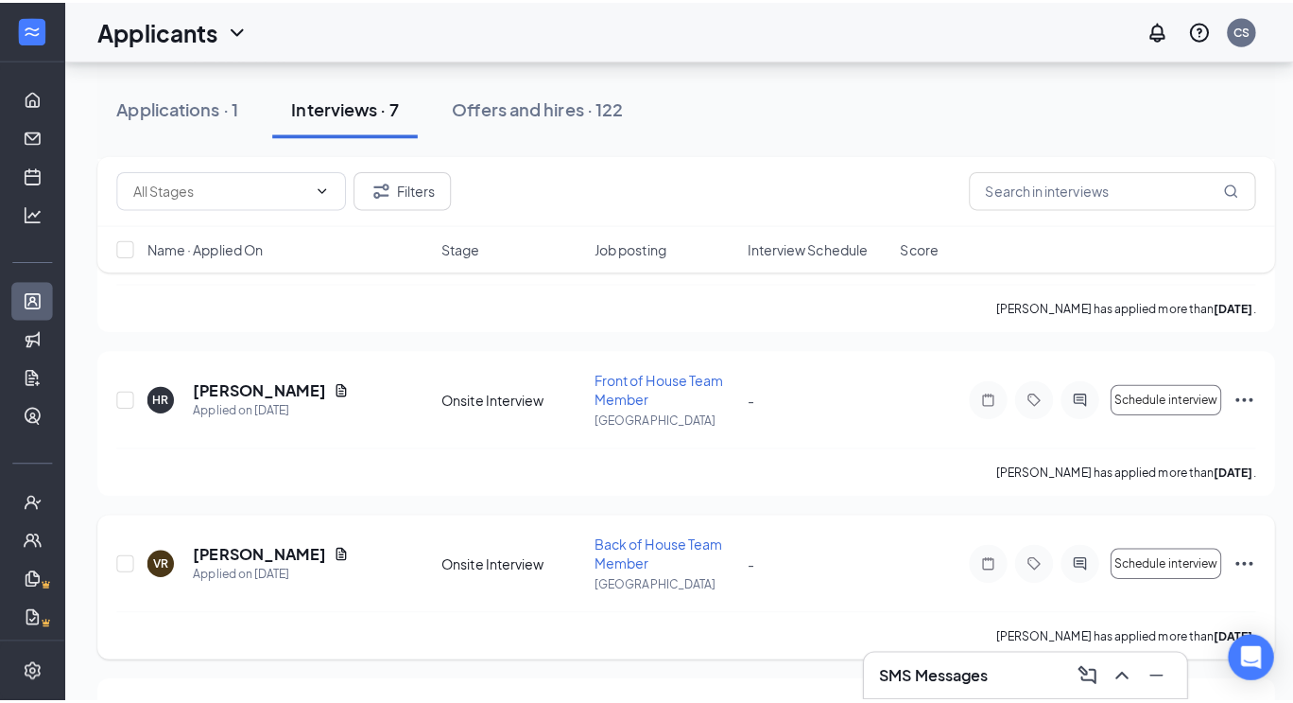
scroll to position [598, 0]
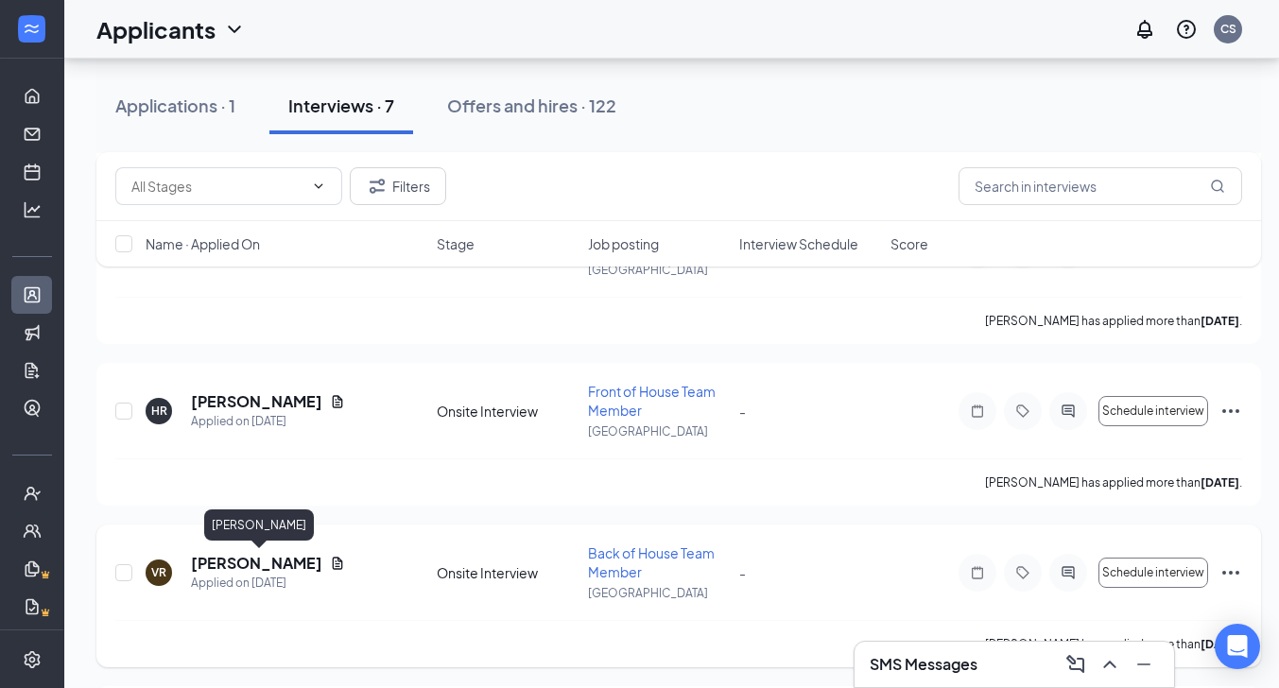
click at [277, 565] on h5 "[PERSON_NAME]" at bounding box center [256, 563] width 131 height 21
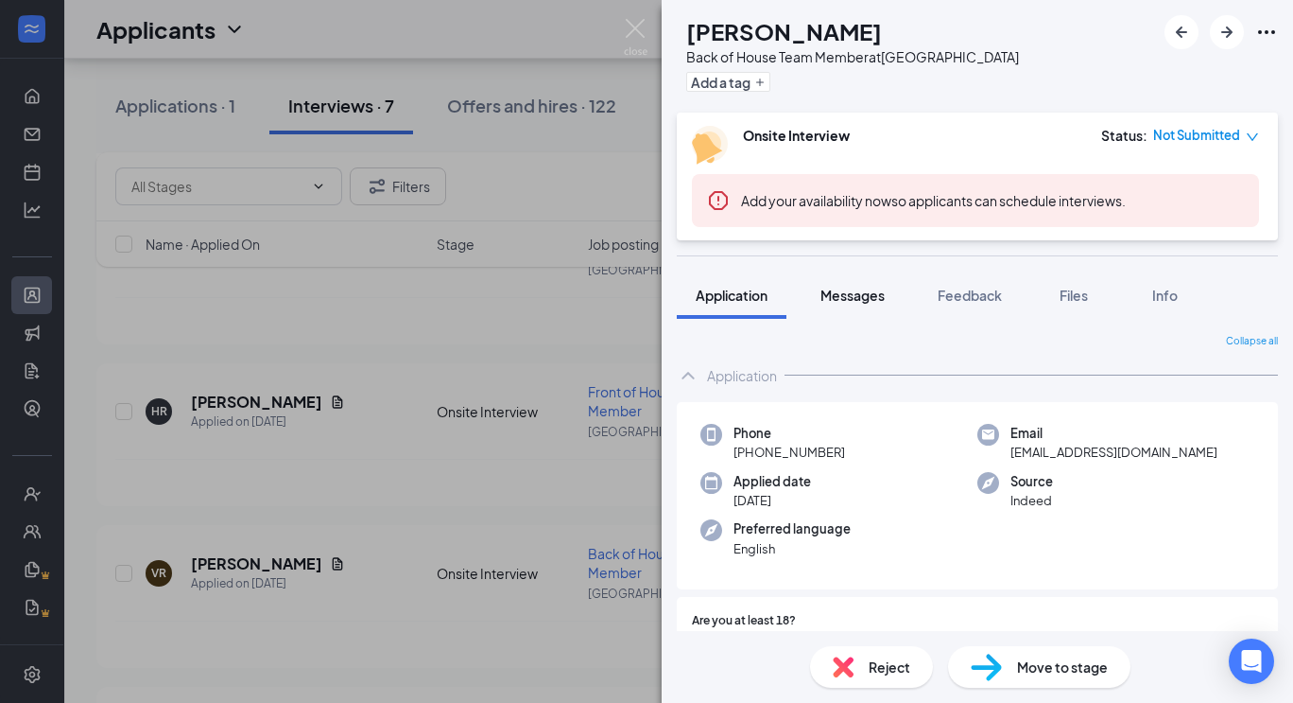
click at [851, 285] on button "Messages" at bounding box center [853, 294] width 102 height 47
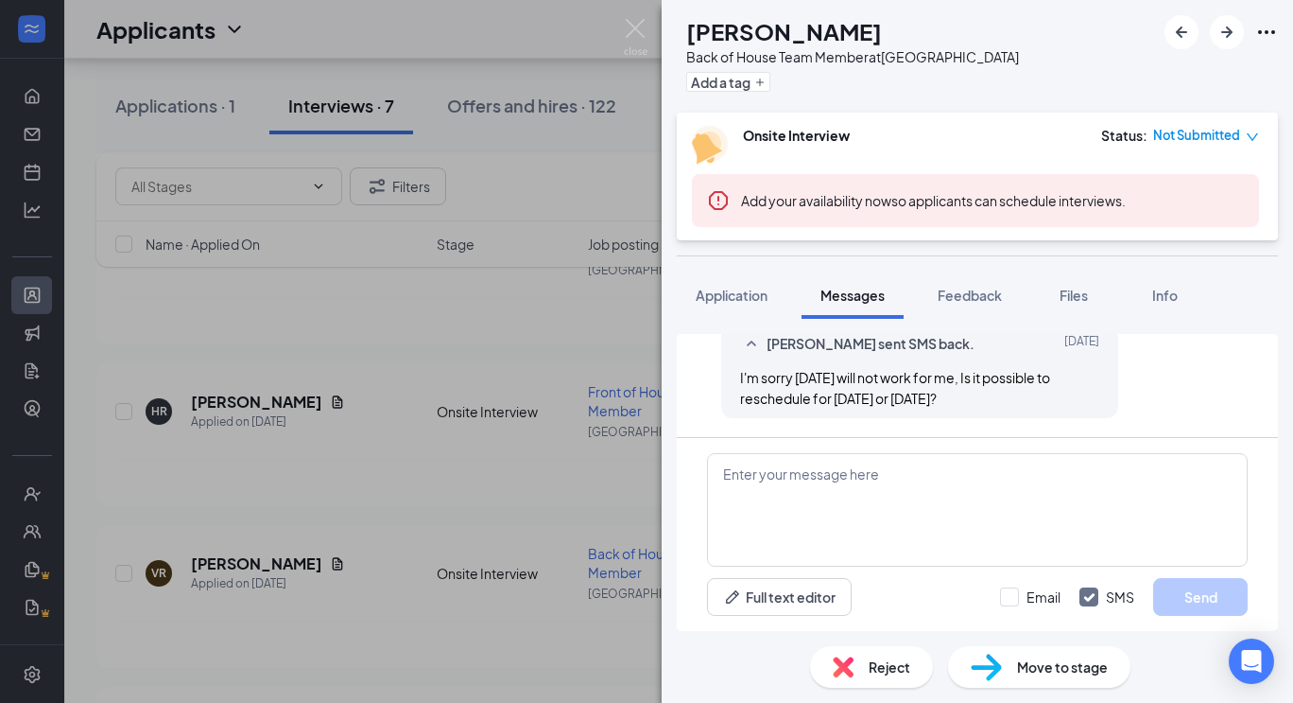
scroll to position [863, 0]
click at [900, 469] on textarea at bounding box center [977, 509] width 541 height 113
click at [718, 286] on div "Application" at bounding box center [732, 295] width 72 height 19
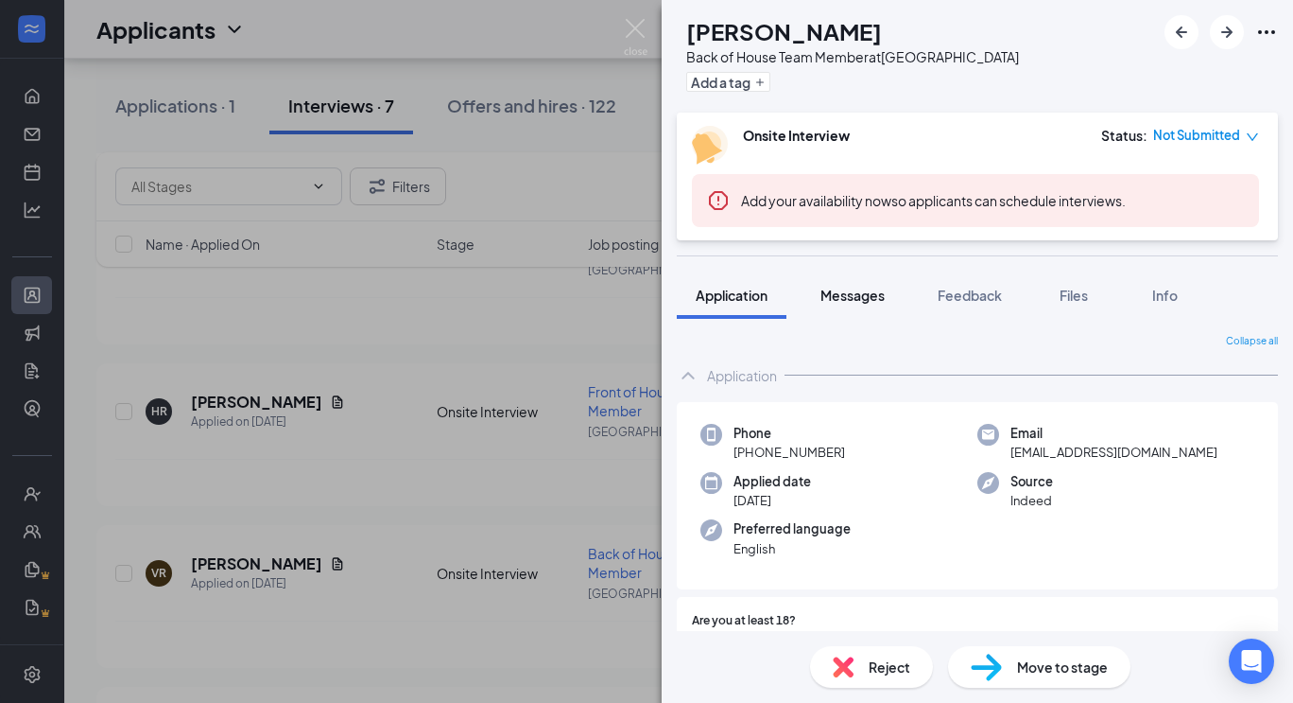
click at [867, 298] on span "Messages" at bounding box center [853, 294] width 64 height 17
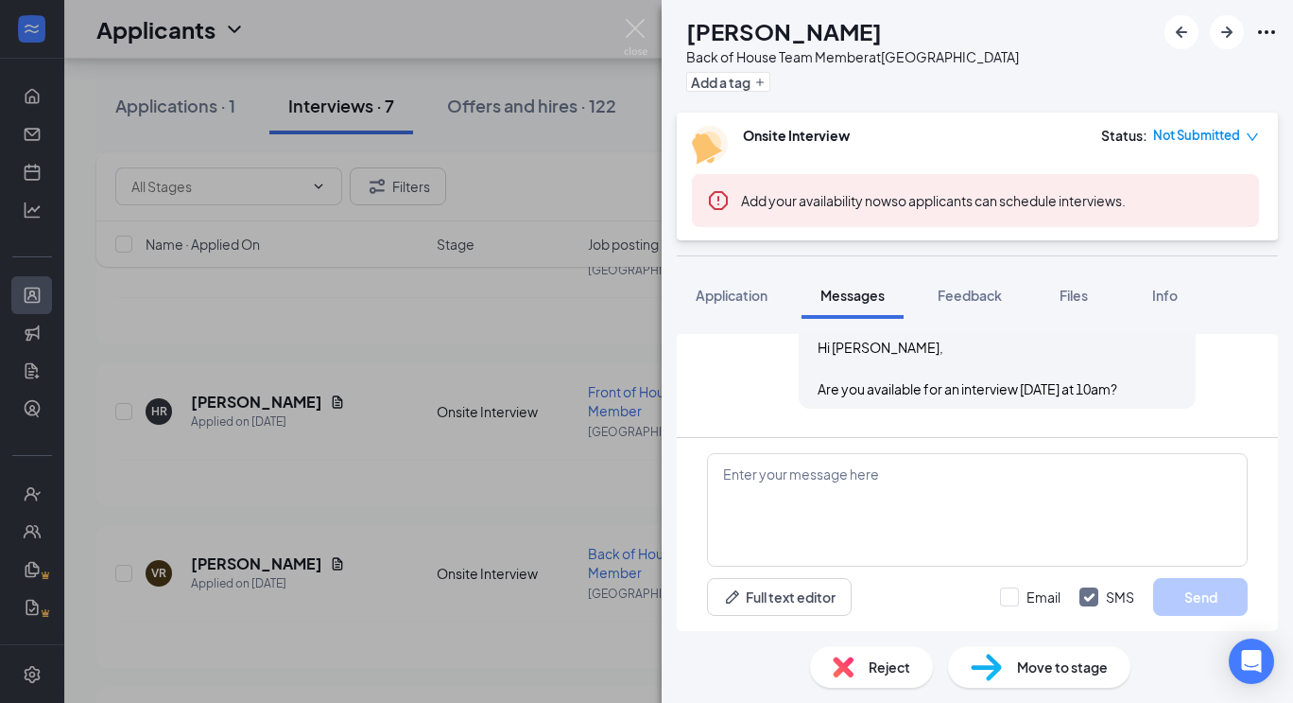
scroll to position [863, 0]
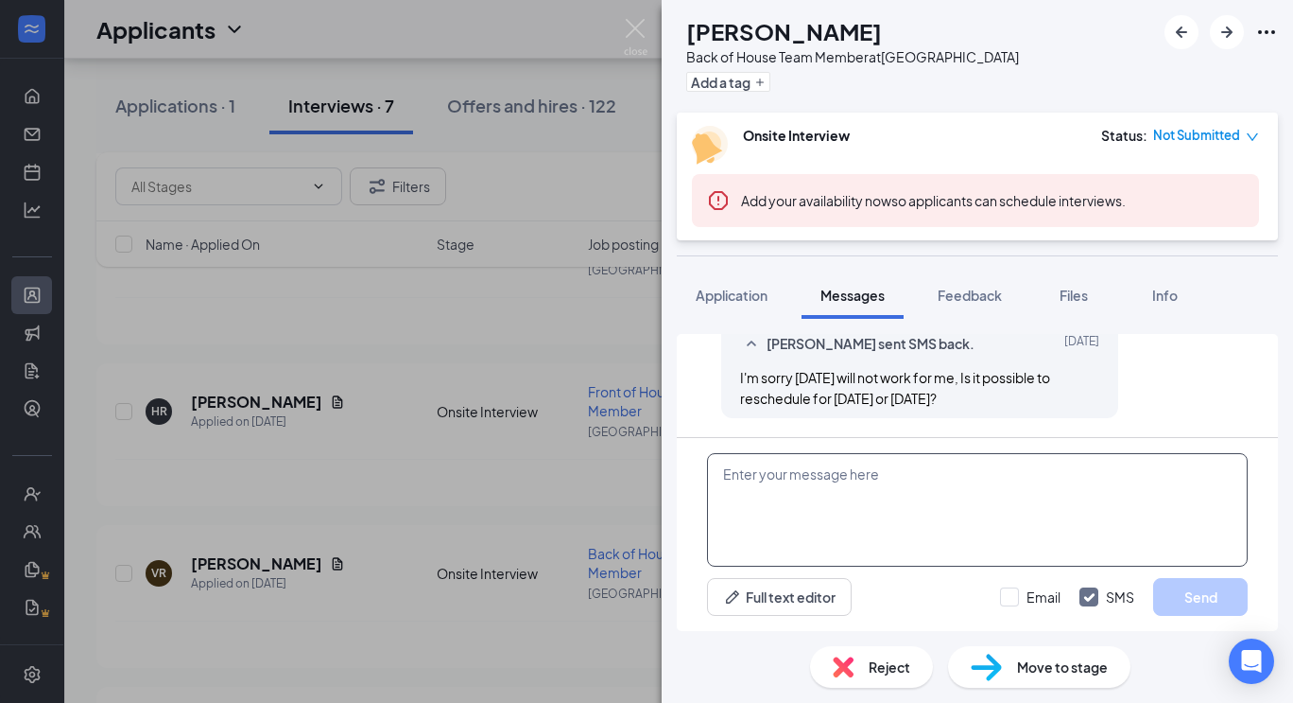
click at [900, 479] on textarea at bounding box center [977, 509] width 541 height 113
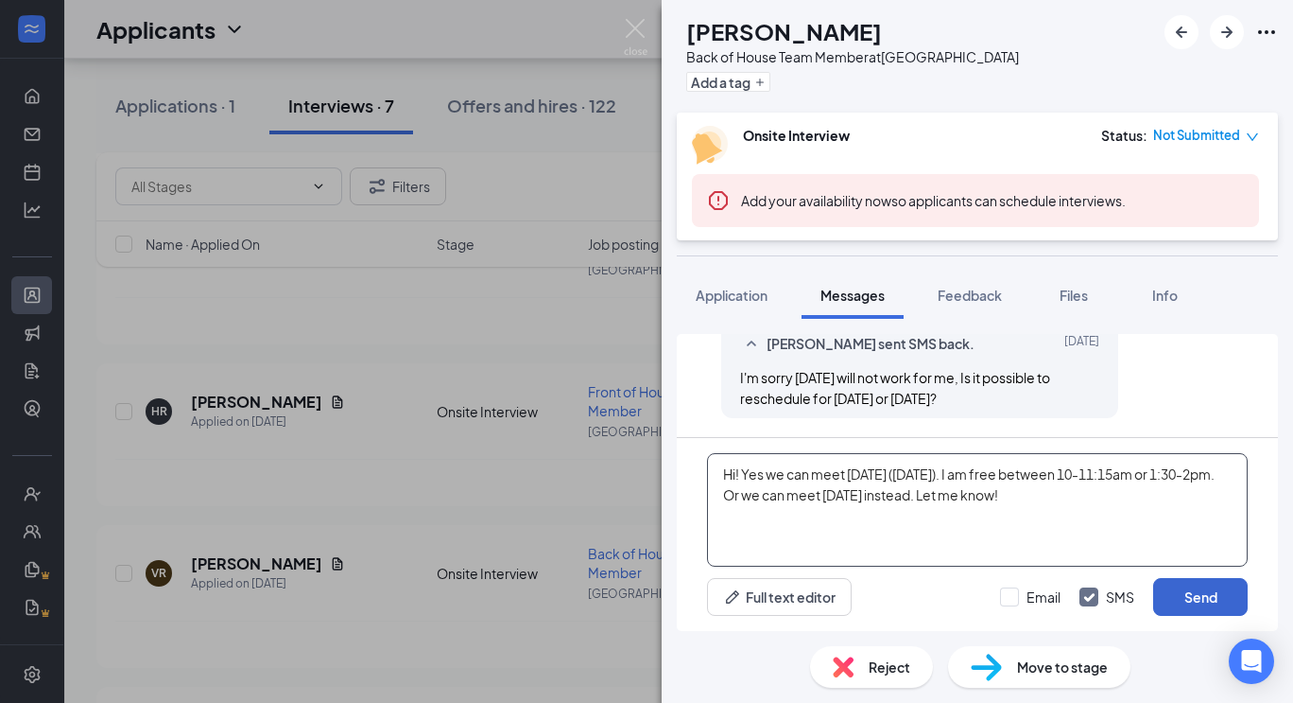
type textarea "Hi! Yes we can meet [DATE] ([DATE]). I am free between 10-11:15am or 1:30-2pm. …"
click at [1198, 598] on button "Send" at bounding box center [1200, 597] width 95 height 38
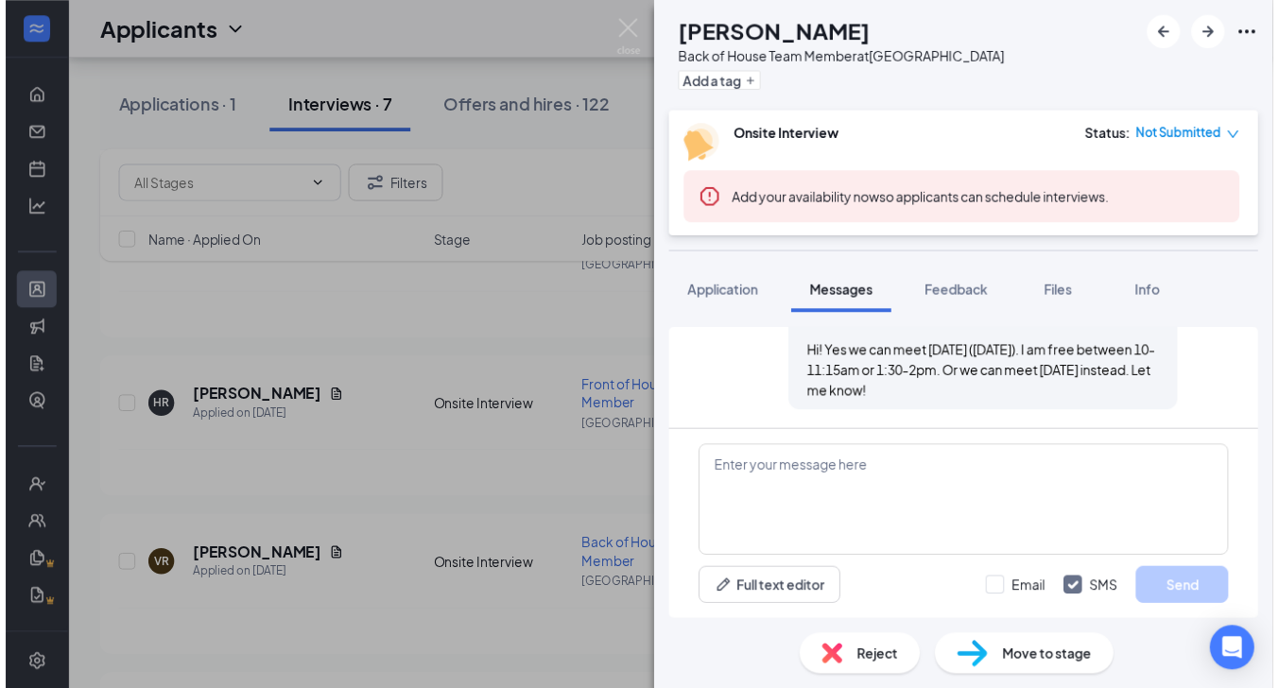
scroll to position [1026, 0]
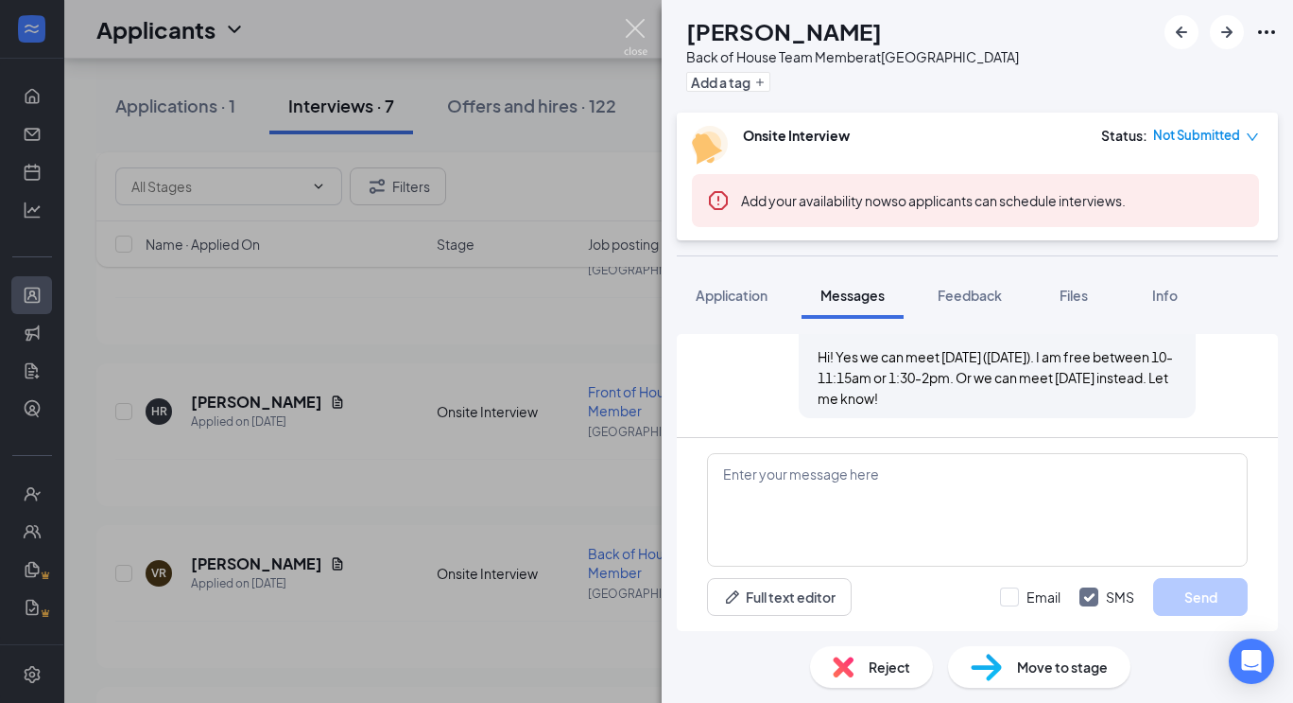
click at [637, 33] on img at bounding box center [636, 37] width 24 height 37
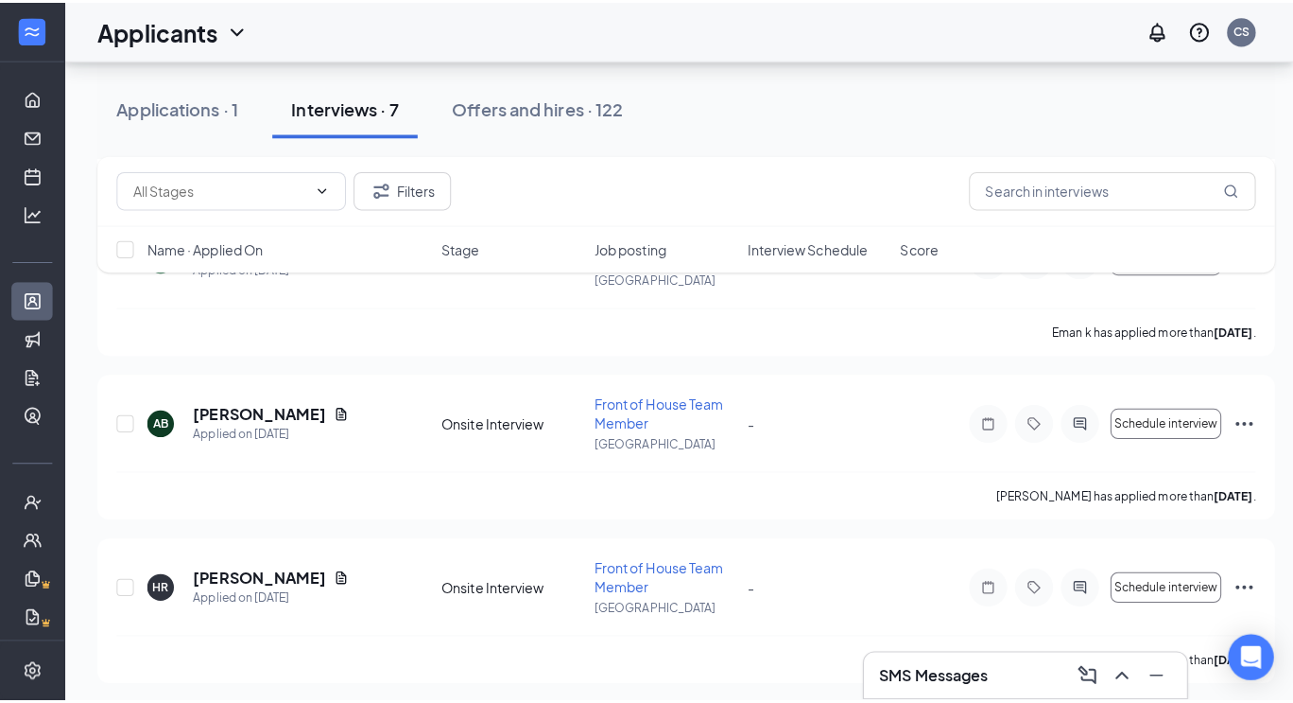
scroll to position [408, 0]
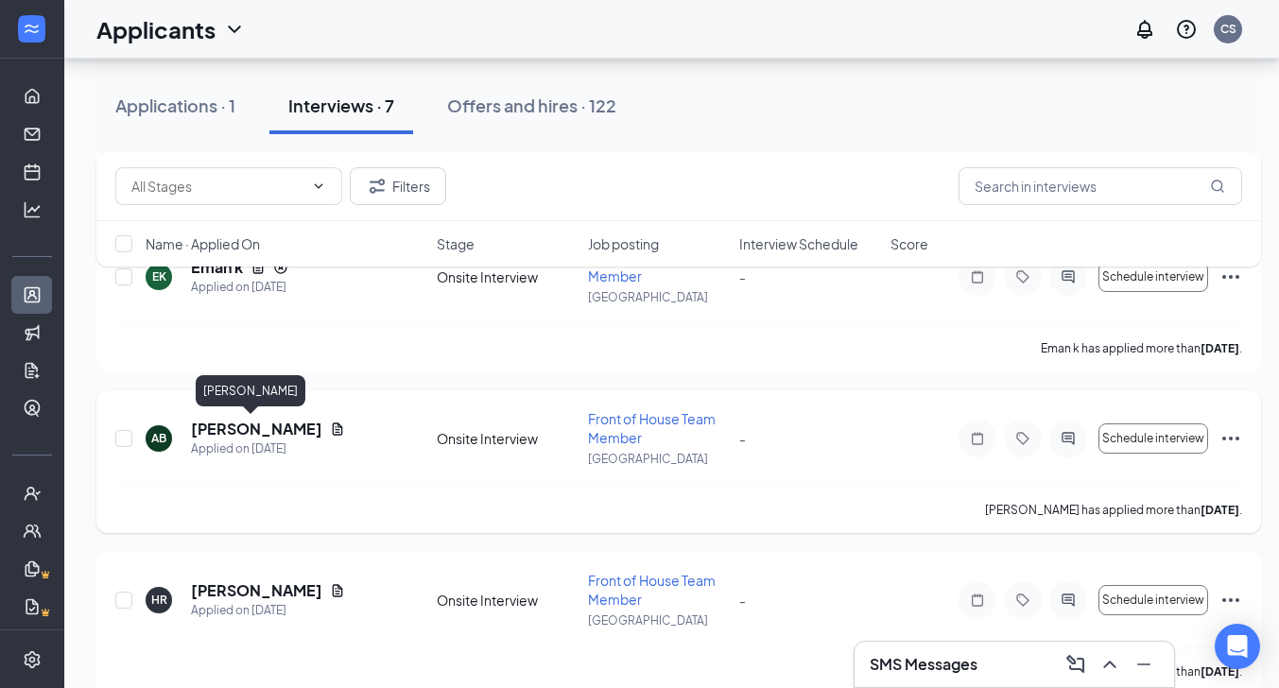
click at [256, 434] on h5 "[PERSON_NAME]" at bounding box center [256, 429] width 131 height 21
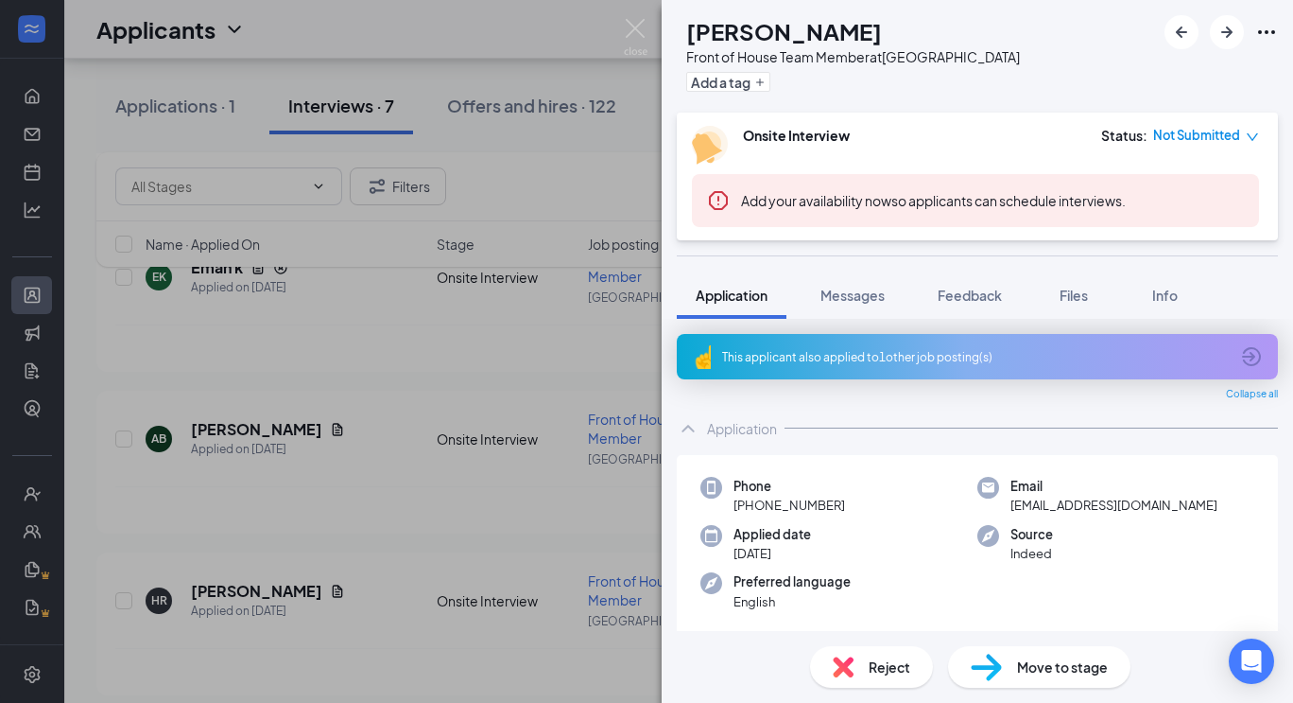
click at [1245, 353] on icon "ArrowCircle" at bounding box center [1251, 356] width 19 height 19
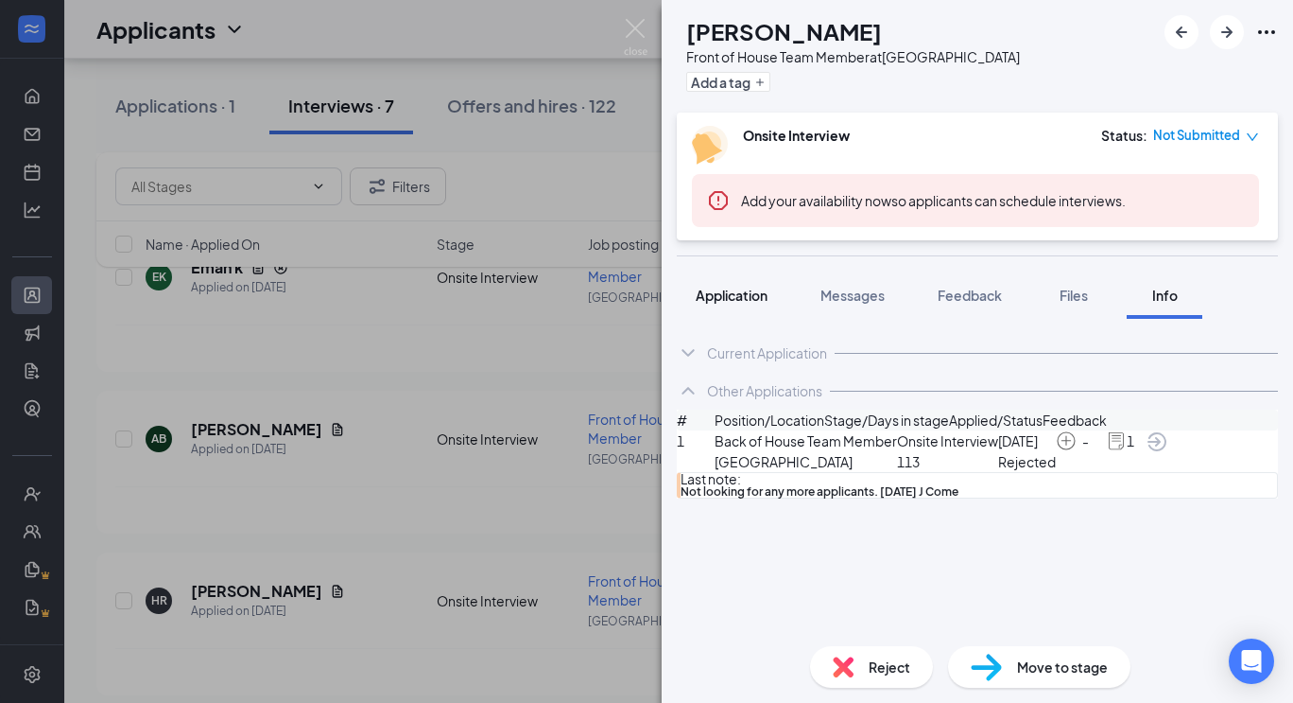
click at [740, 297] on span "Application" at bounding box center [732, 294] width 72 height 17
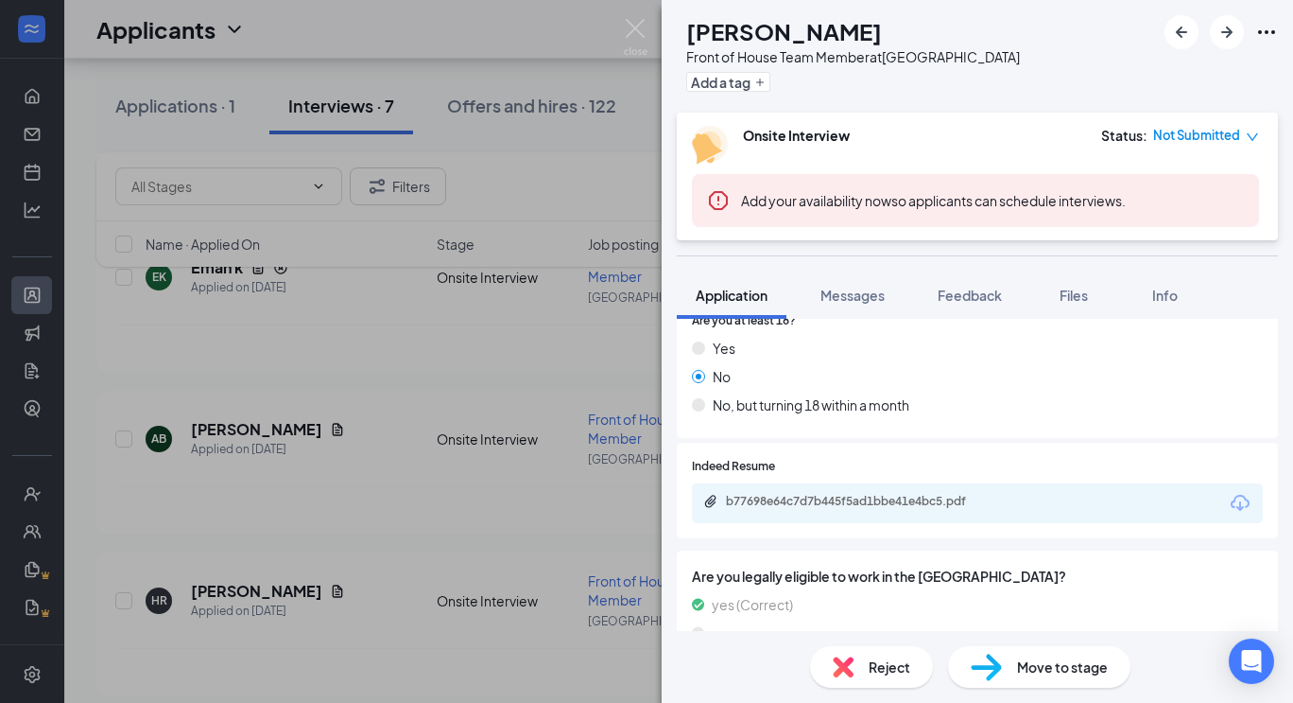
scroll to position [305, 0]
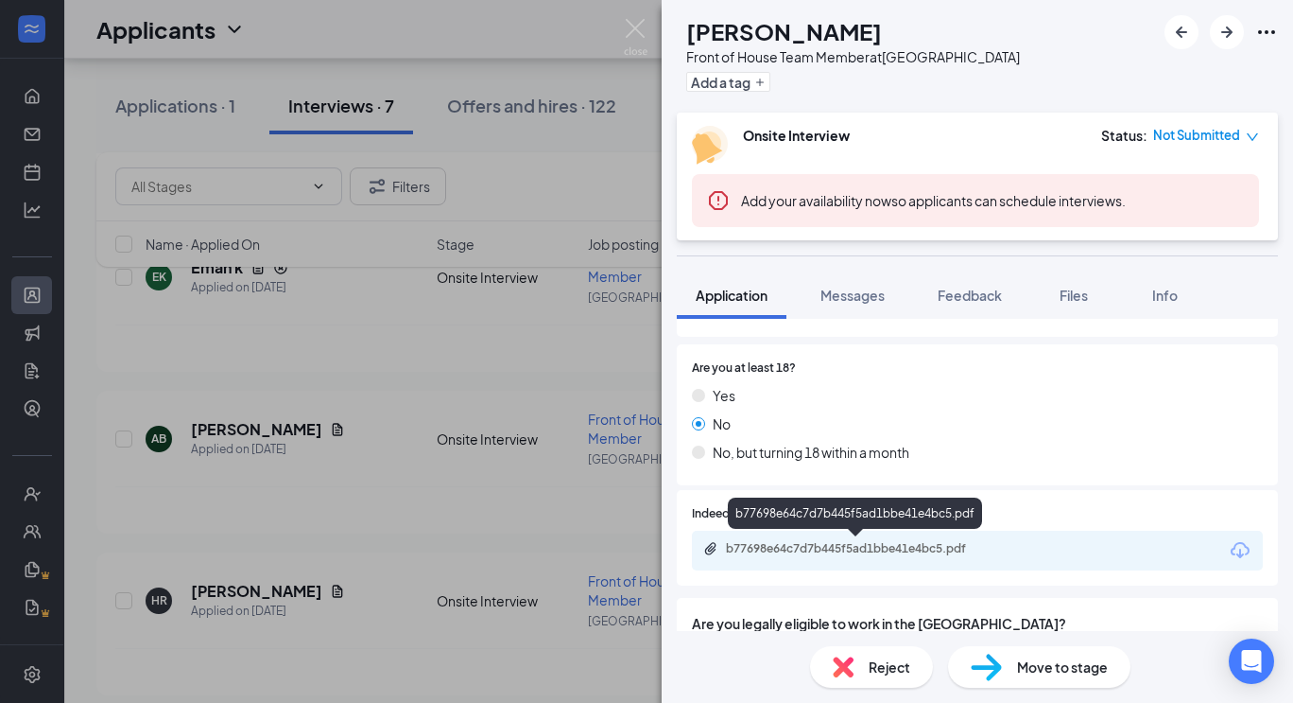
click at [827, 542] on div "b77698e64c7d7b445f5ad1bbe41e4bc5.pdf" at bounding box center [858, 548] width 265 height 15
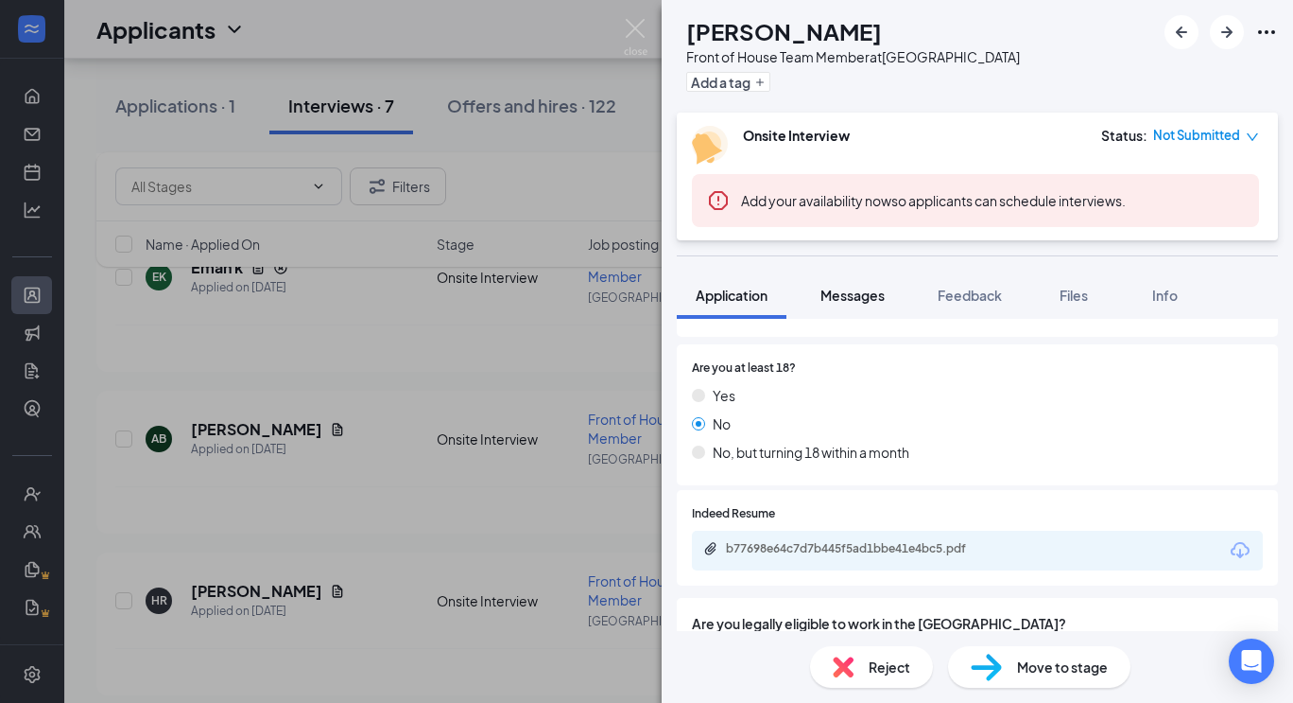
click at [870, 301] on span "Messages" at bounding box center [853, 294] width 64 height 17
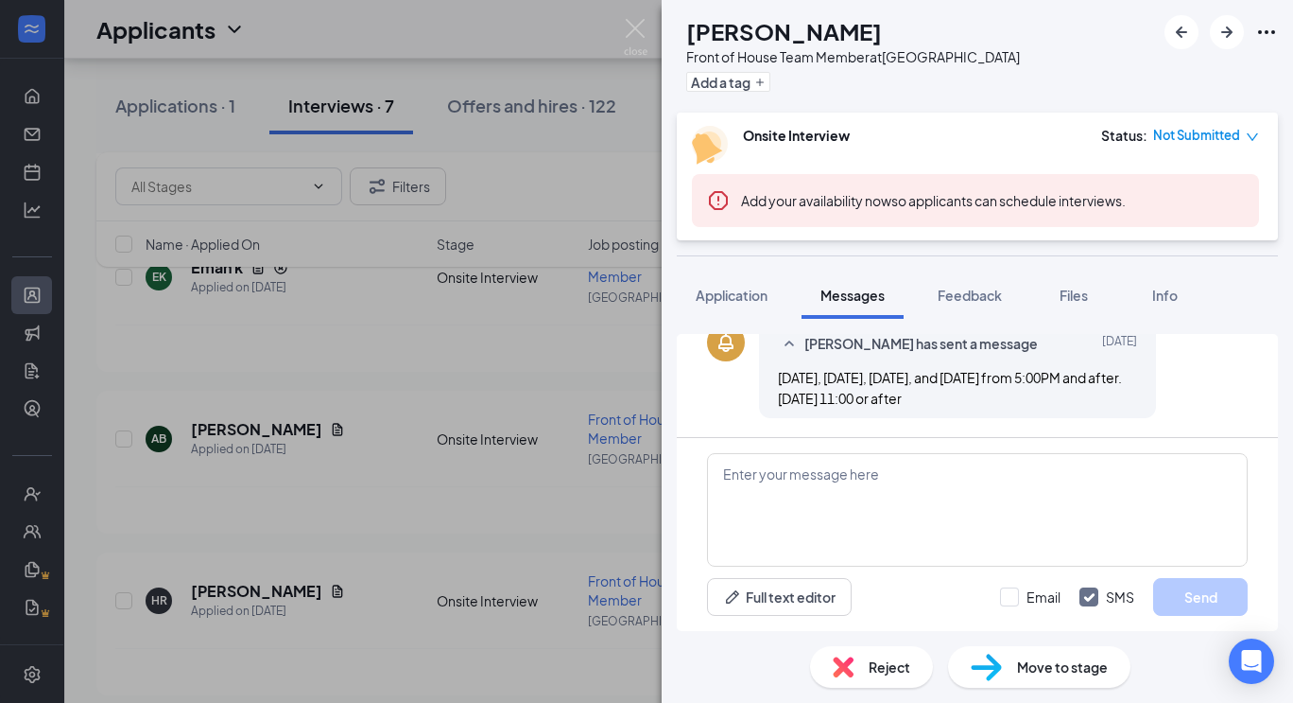
scroll to position [634, 0]
click at [891, 525] on textarea at bounding box center [977, 509] width 541 height 113
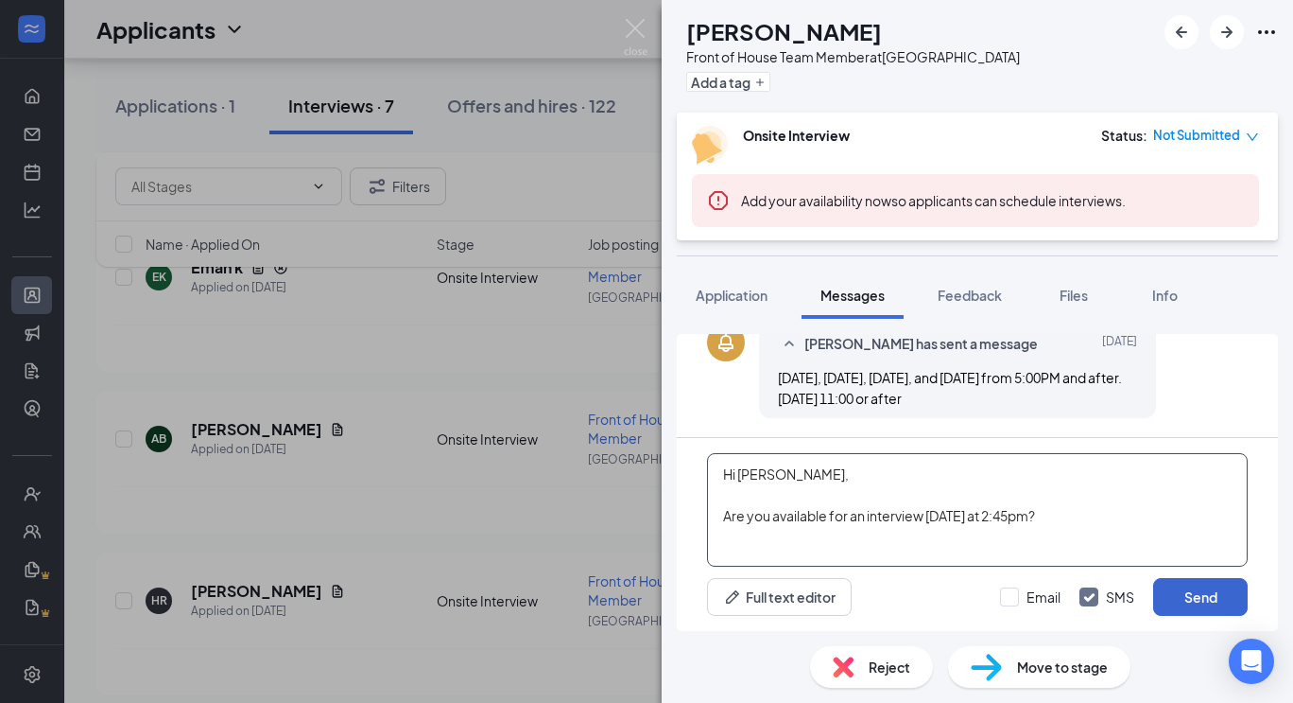
type textarea "Hi [PERSON_NAME], Are you available for an interview [DATE] at 2:45pm?"
click at [1206, 592] on button "Send" at bounding box center [1200, 597] width 95 height 38
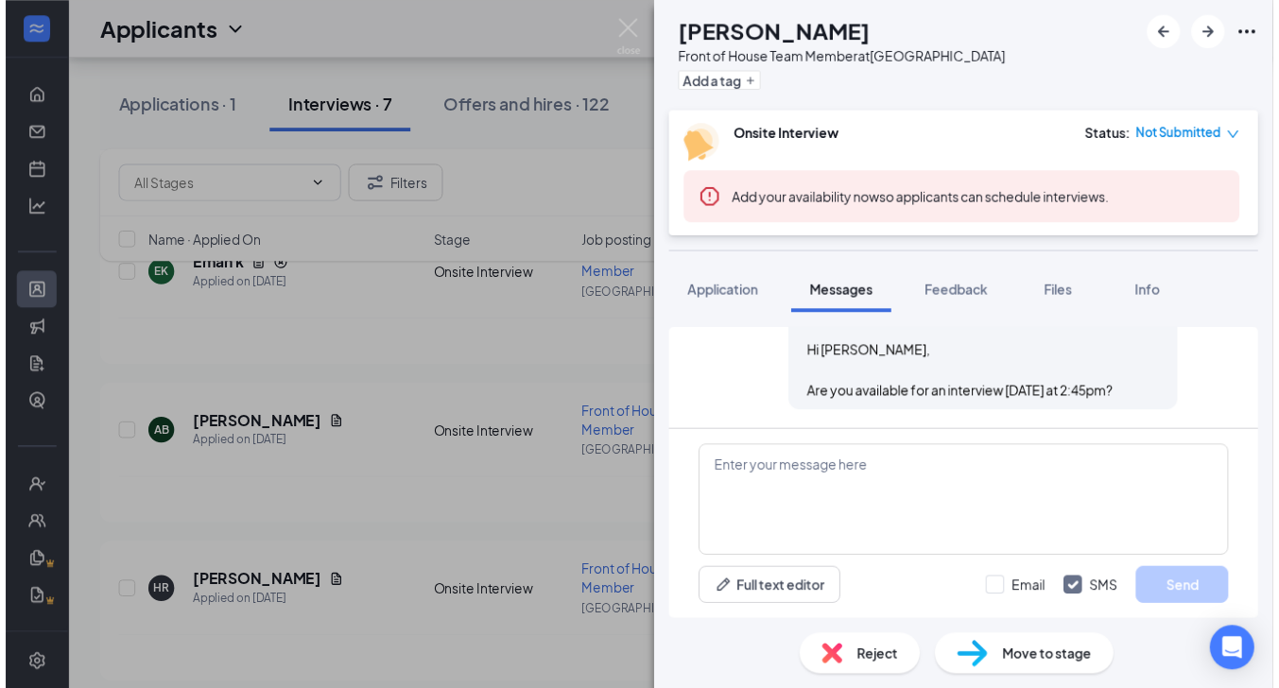
scroll to position [797, 0]
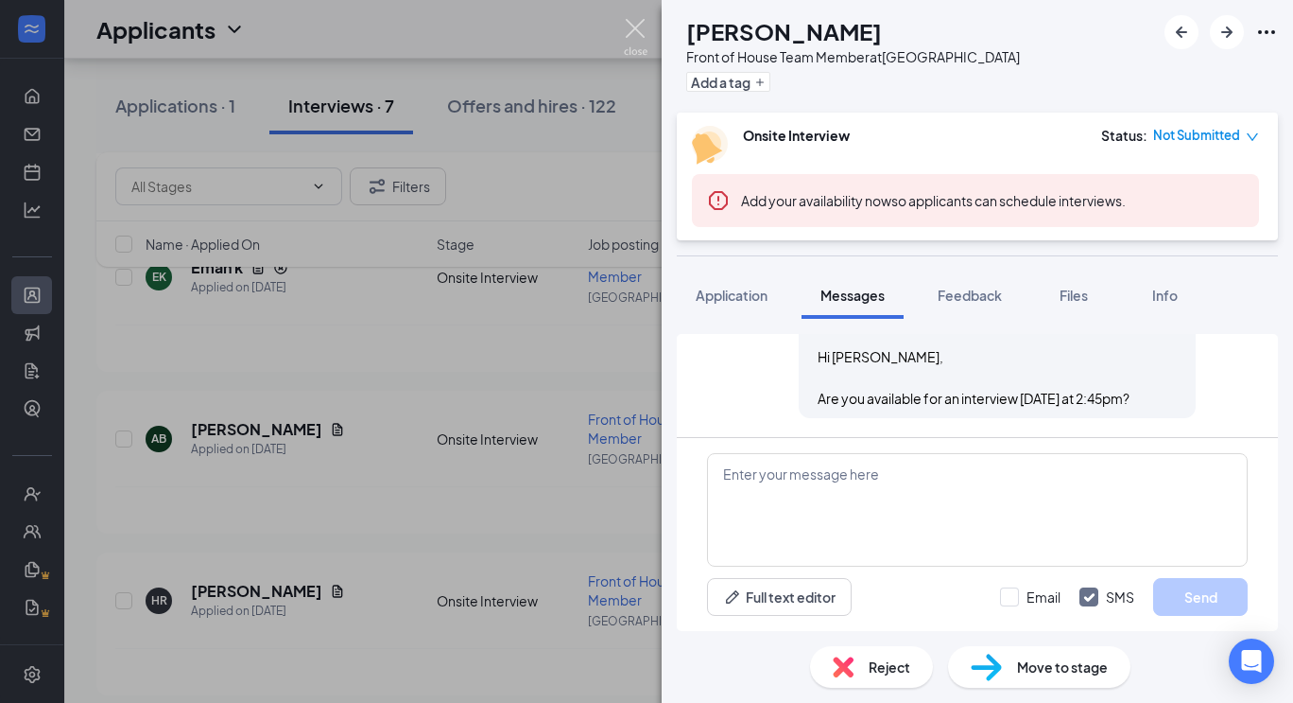
click at [633, 31] on img at bounding box center [636, 37] width 24 height 37
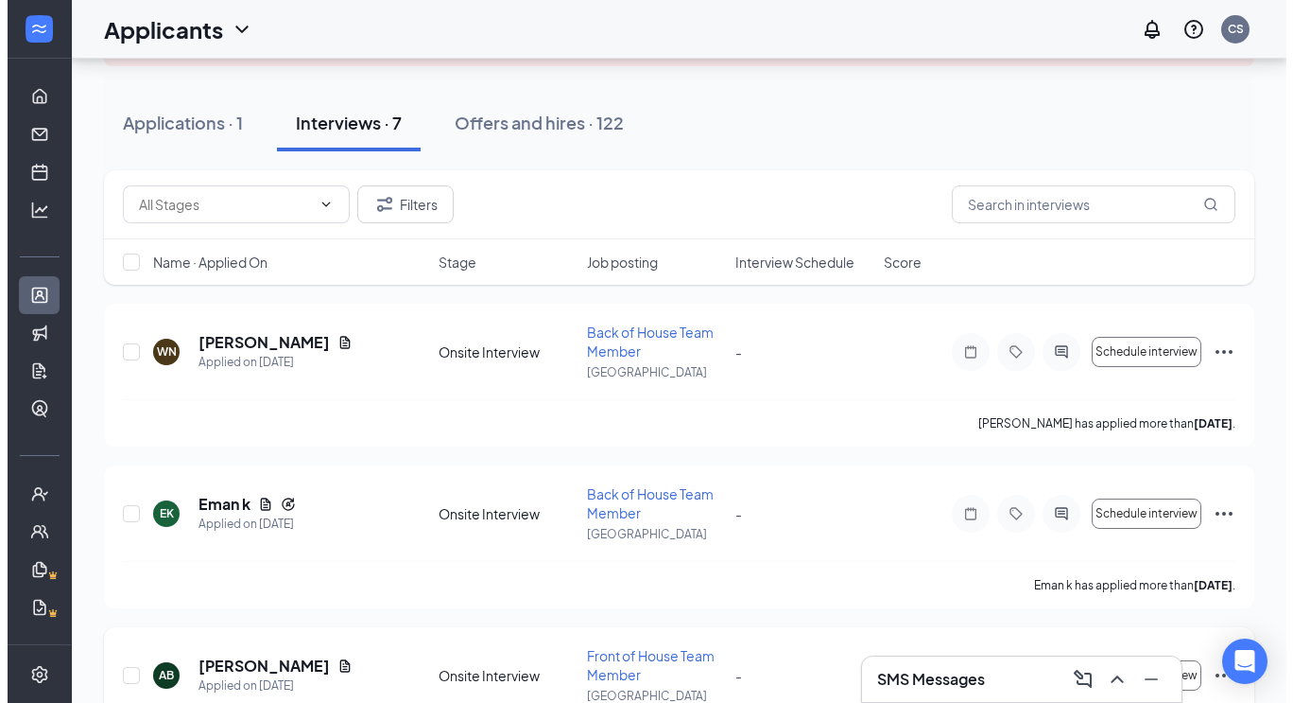
scroll to position [125, 0]
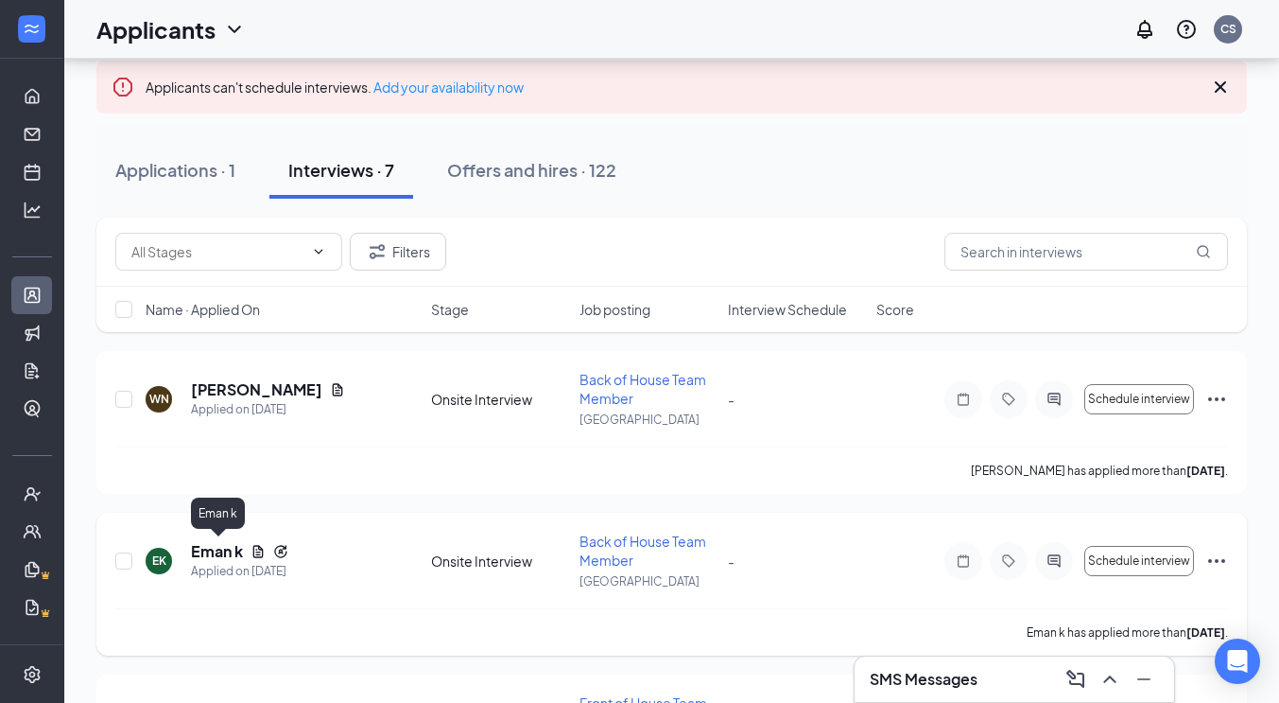
click at [228, 547] on h5 "Eman k" at bounding box center [217, 551] width 52 height 21
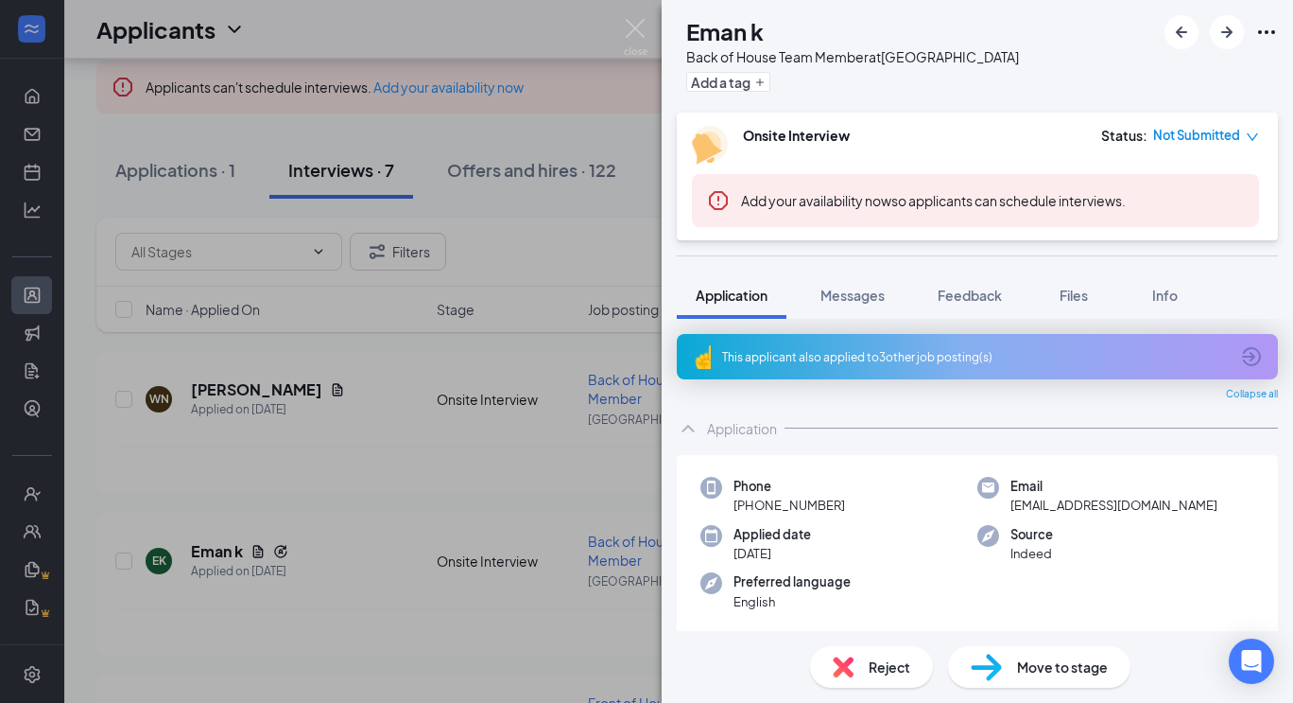
click at [1243, 356] on icon "ArrowCircle" at bounding box center [1251, 356] width 23 height 23
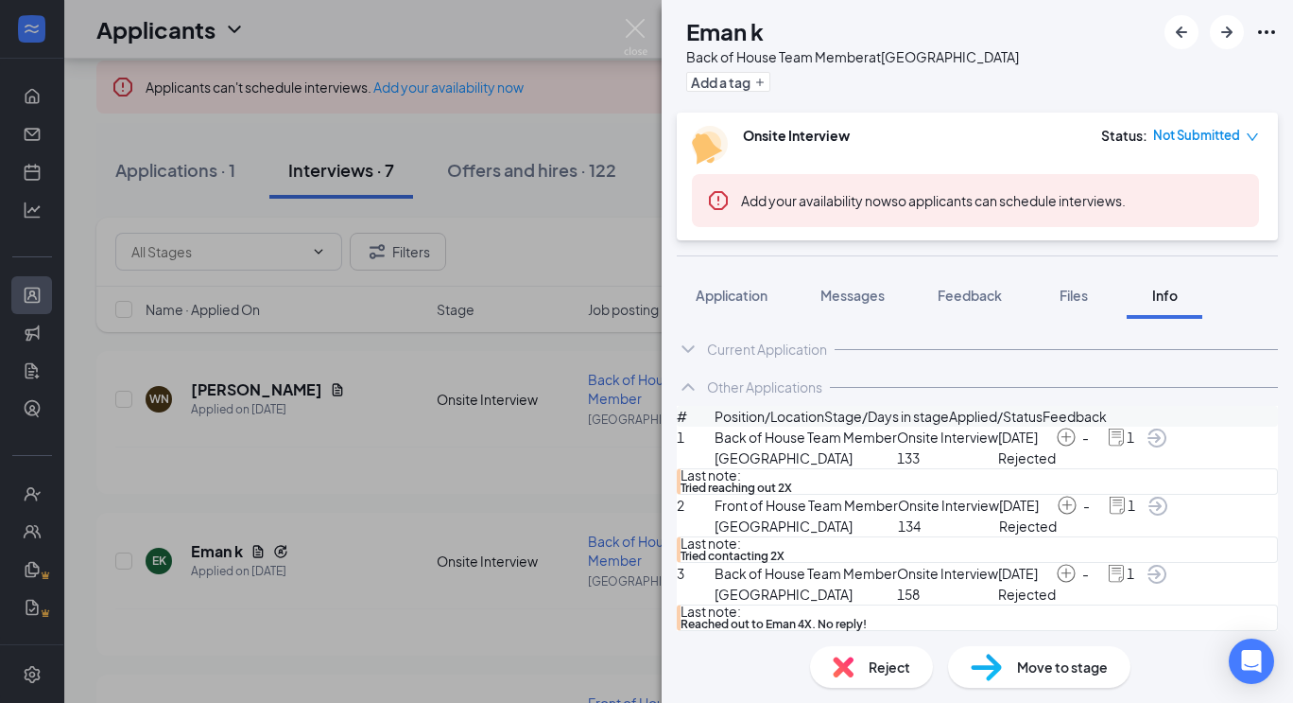
scroll to position [158, 0]
click at [894, 665] on span "Reject" at bounding box center [890, 666] width 42 height 21
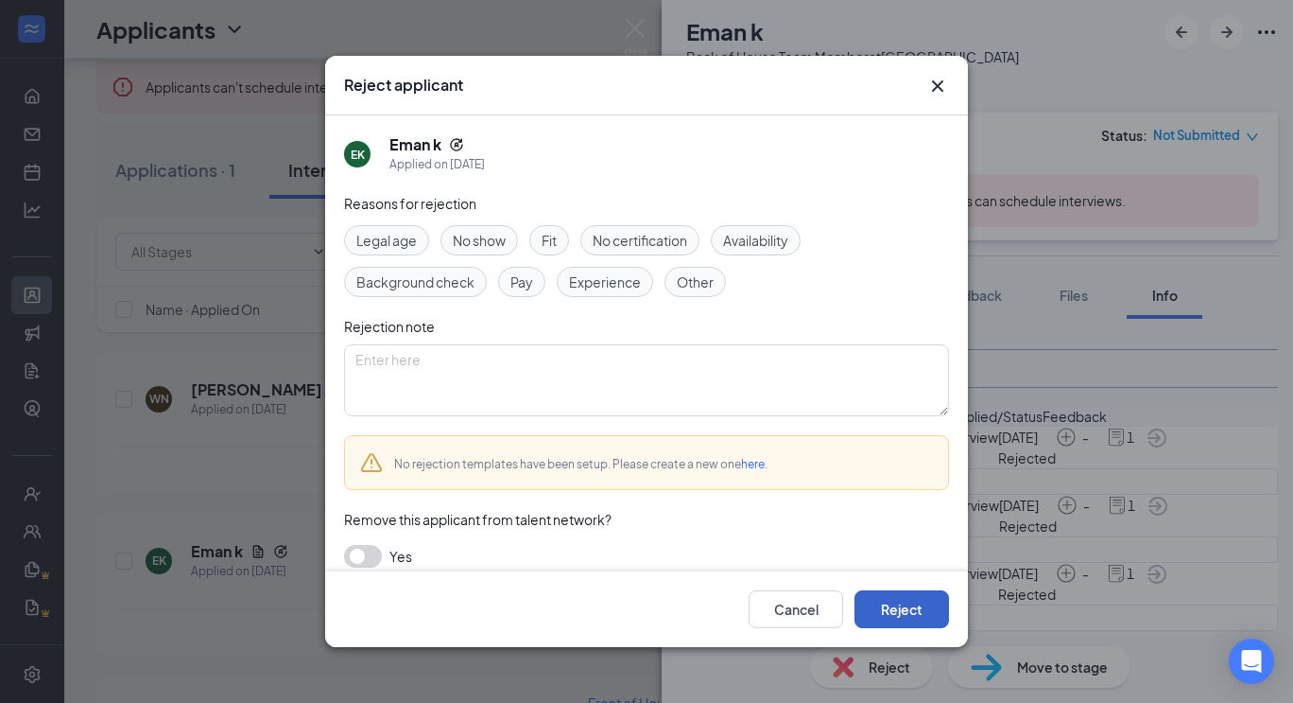
click at [911, 614] on button "Reject" at bounding box center [902, 609] width 95 height 38
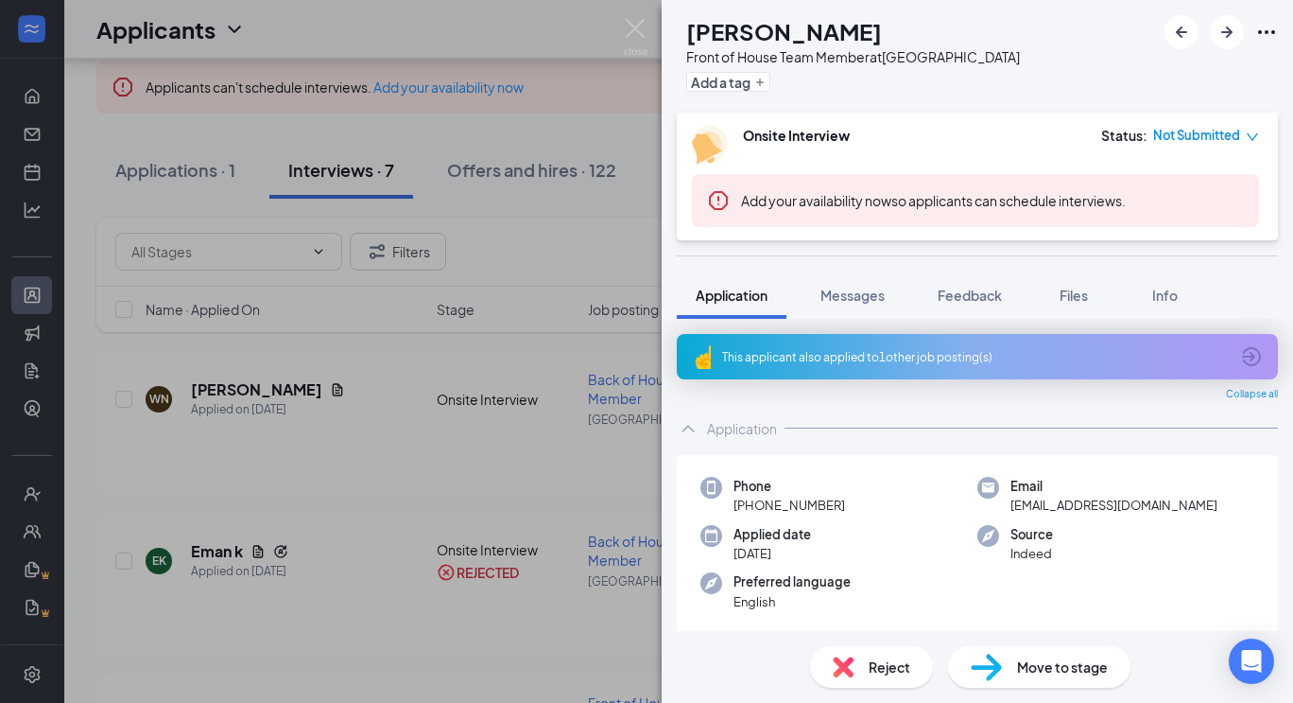
click at [624, 17] on div "AB [PERSON_NAME] Front of House Team Member at [GEOGRAPHIC_DATA] Add a tag Onsi…" at bounding box center [646, 351] width 1293 height 703
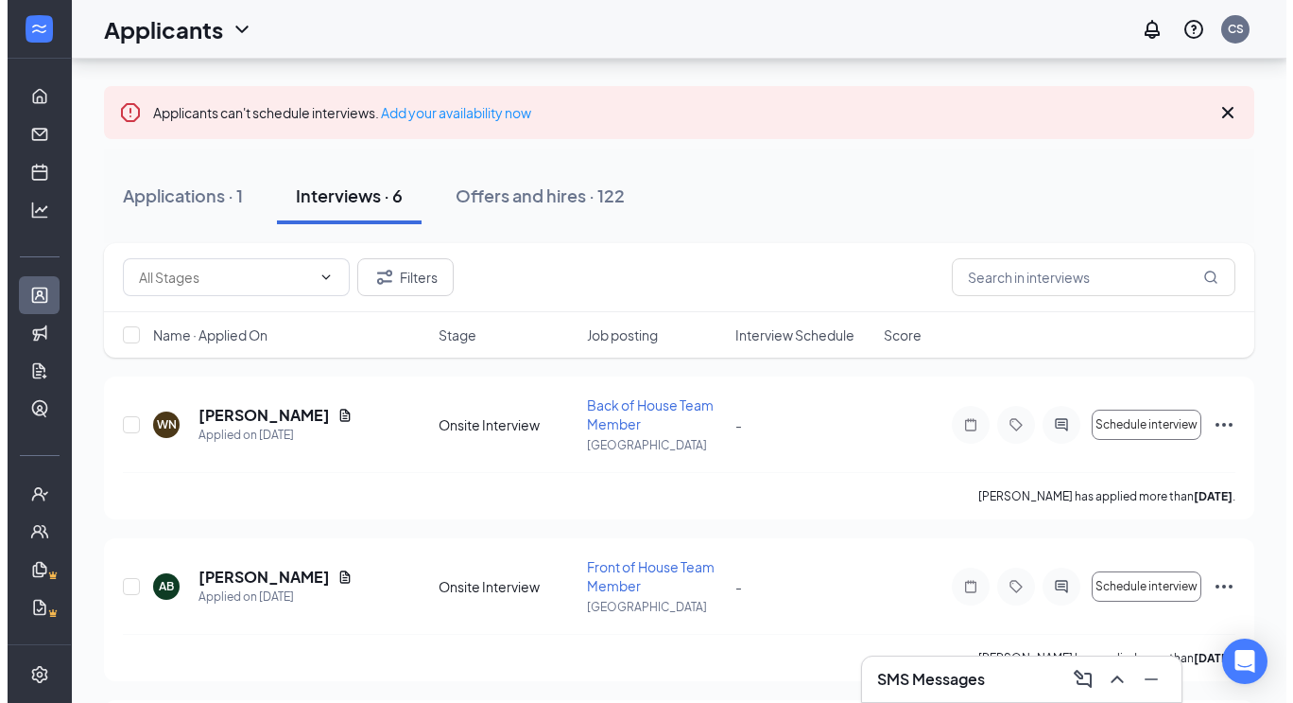
scroll to position [189, 0]
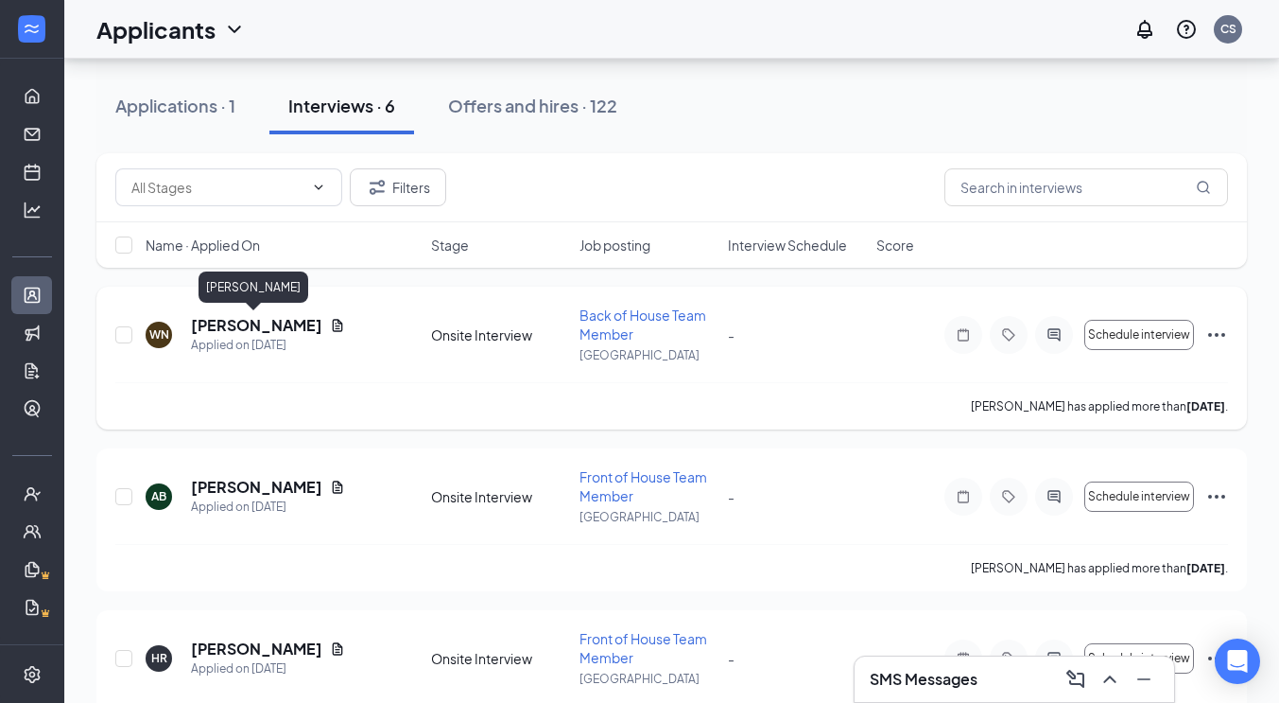
click at [263, 329] on h5 "[PERSON_NAME]" at bounding box center [256, 325] width 131 height 21
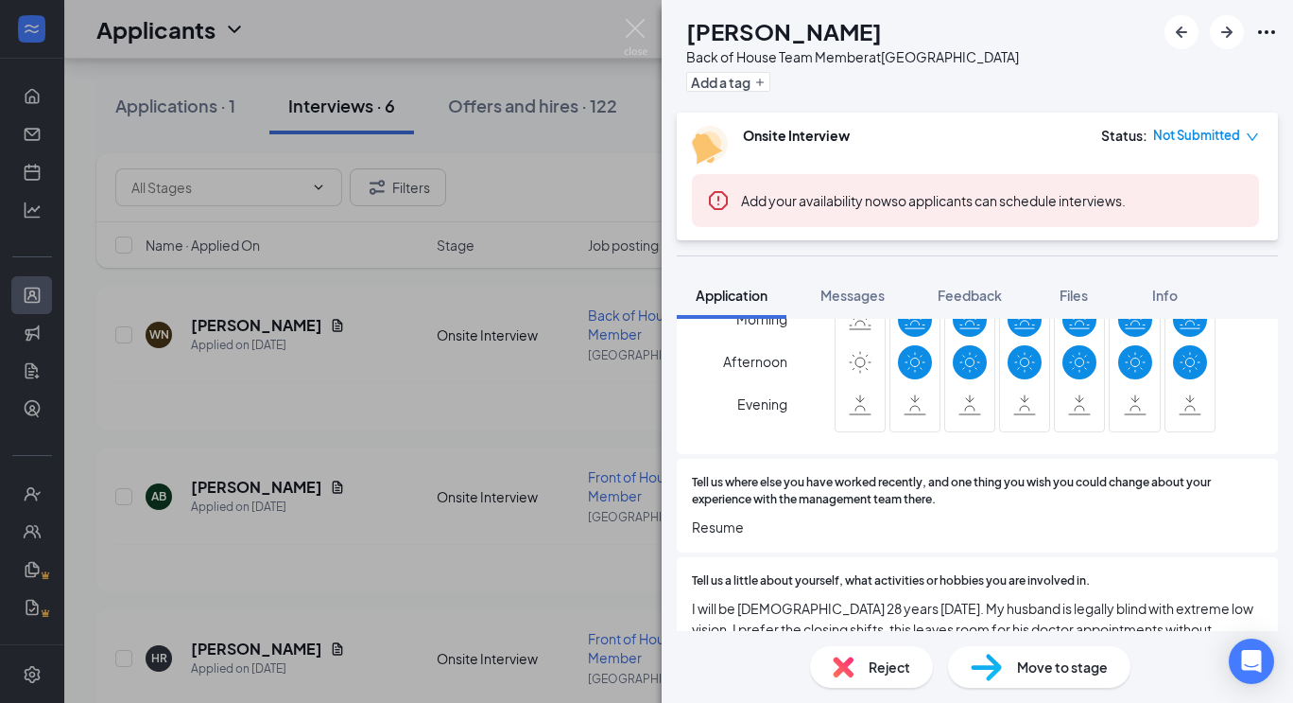
scroll to position [1040, 0]
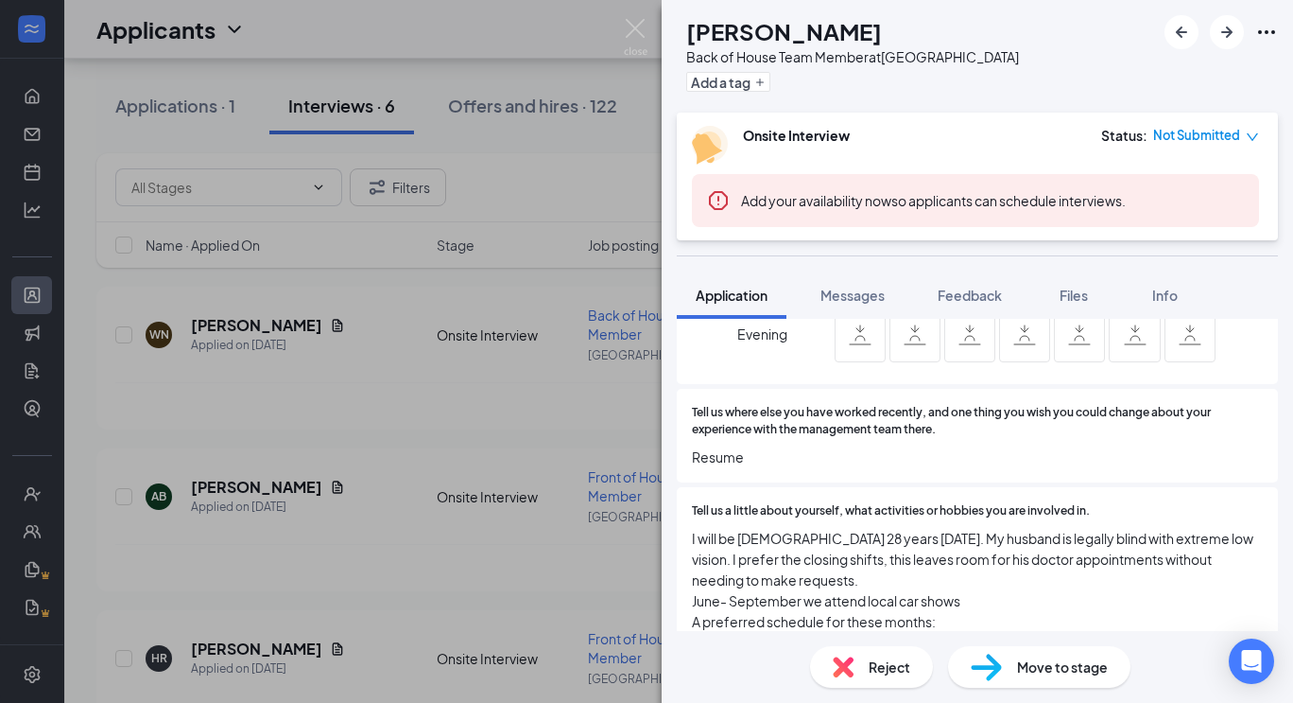
click at [916, 668] on div "Reject" at bounding box center [871, 667] width 123 height 42
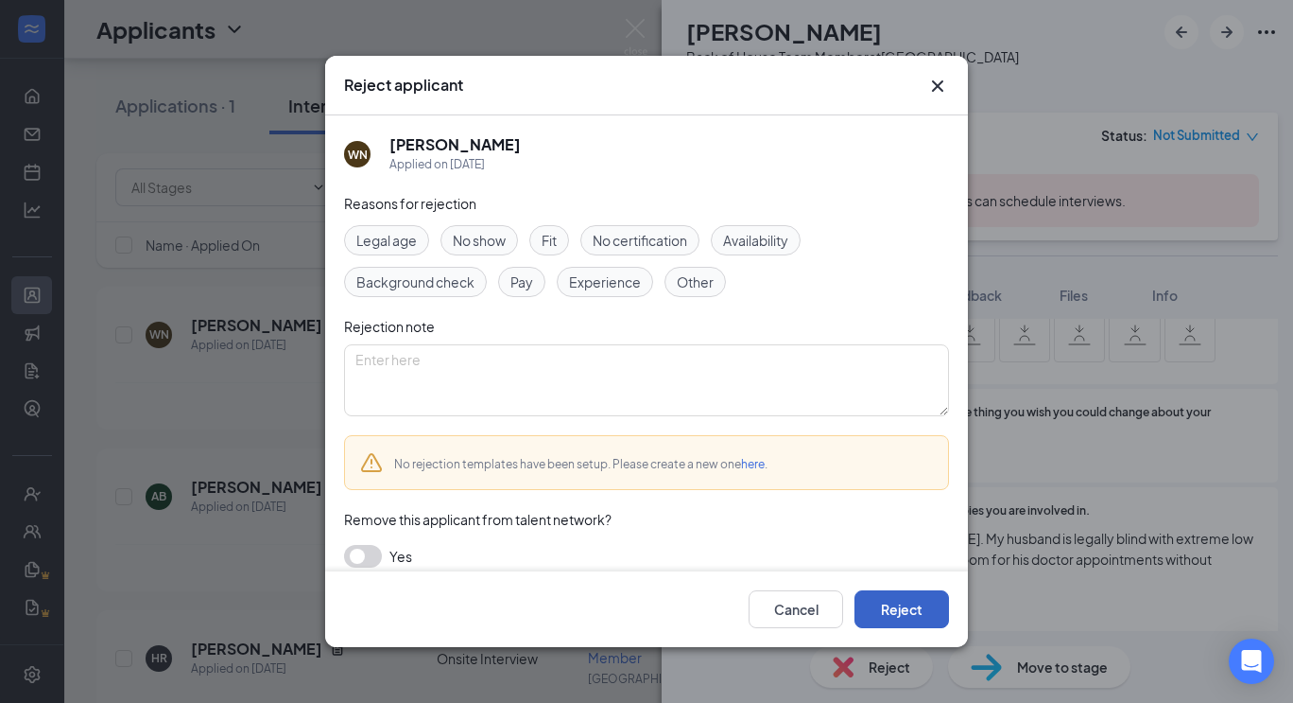
click at [905, 616] on button "Reject" at bounding box center [902, 609] width 95 height 38
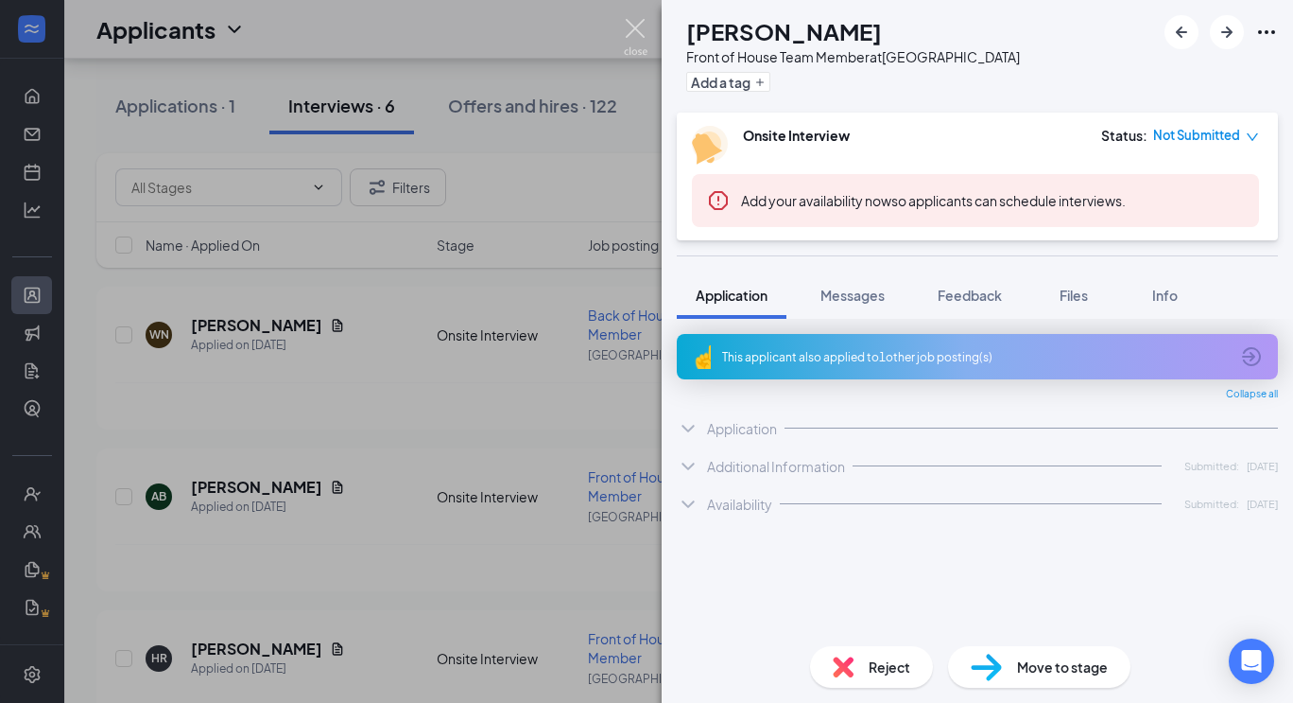
click at [631, 31] on img at bounding box center [636, 37] width 24 height 37
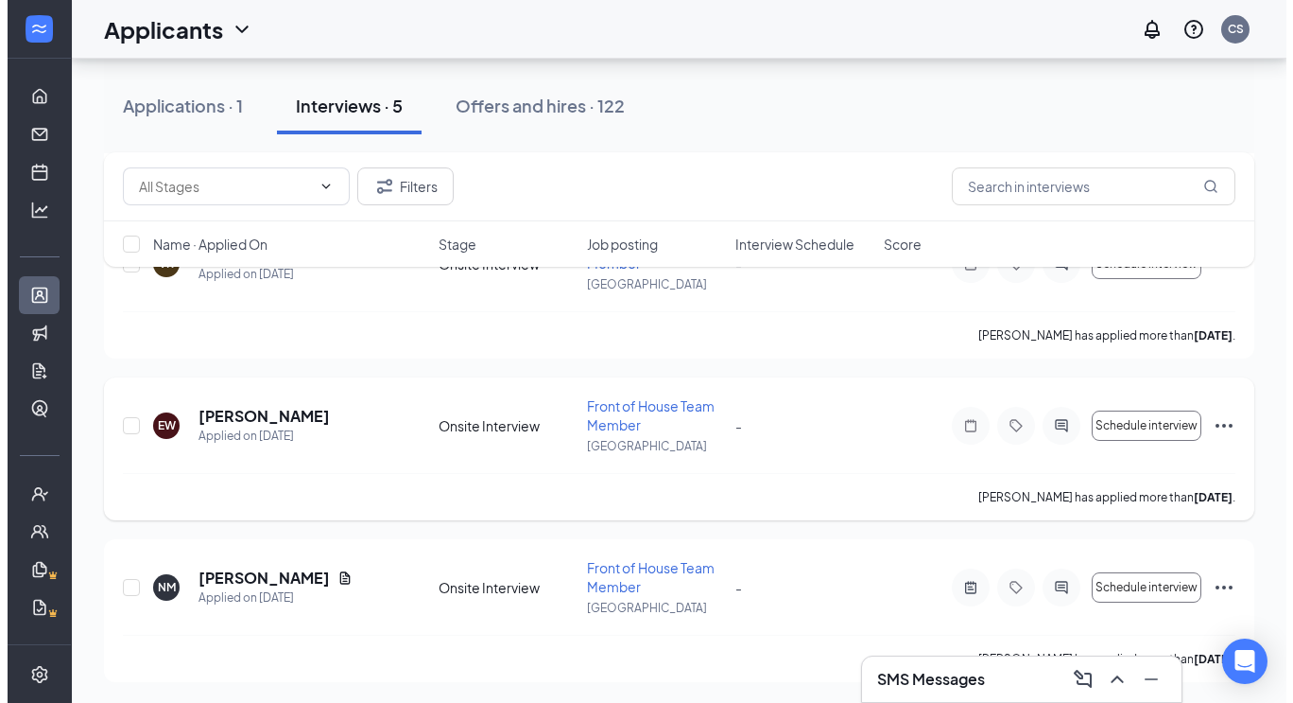
scroll to position [585, 0]
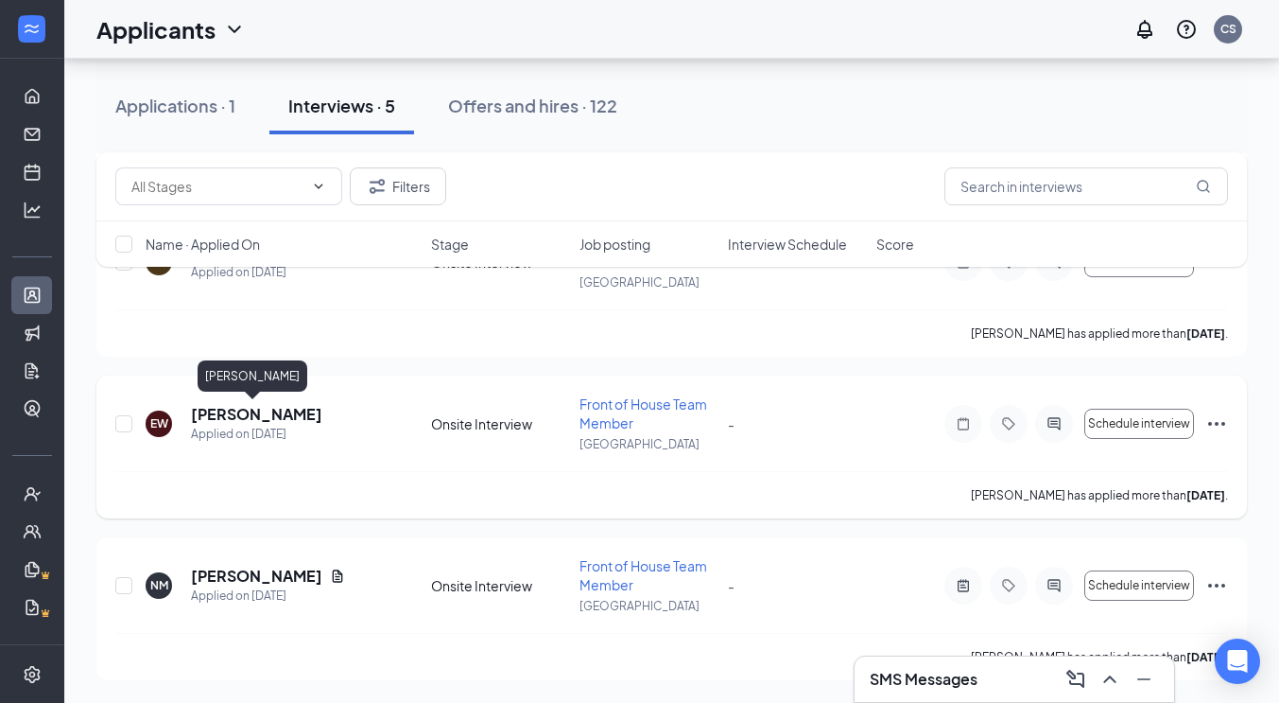
click at [252, 409] on h5 "[PERSON_NAME]" at bounding box center [256, 414] width 131 height 21
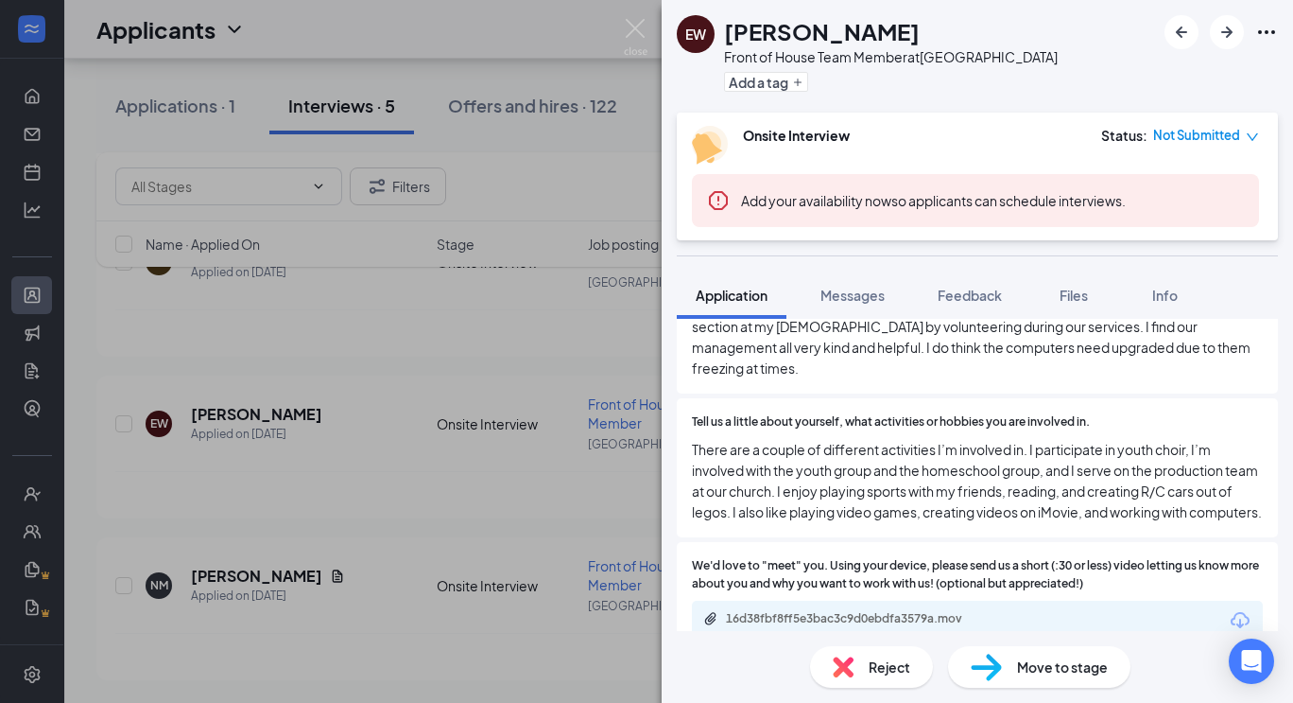
scroll to position [945, 0]
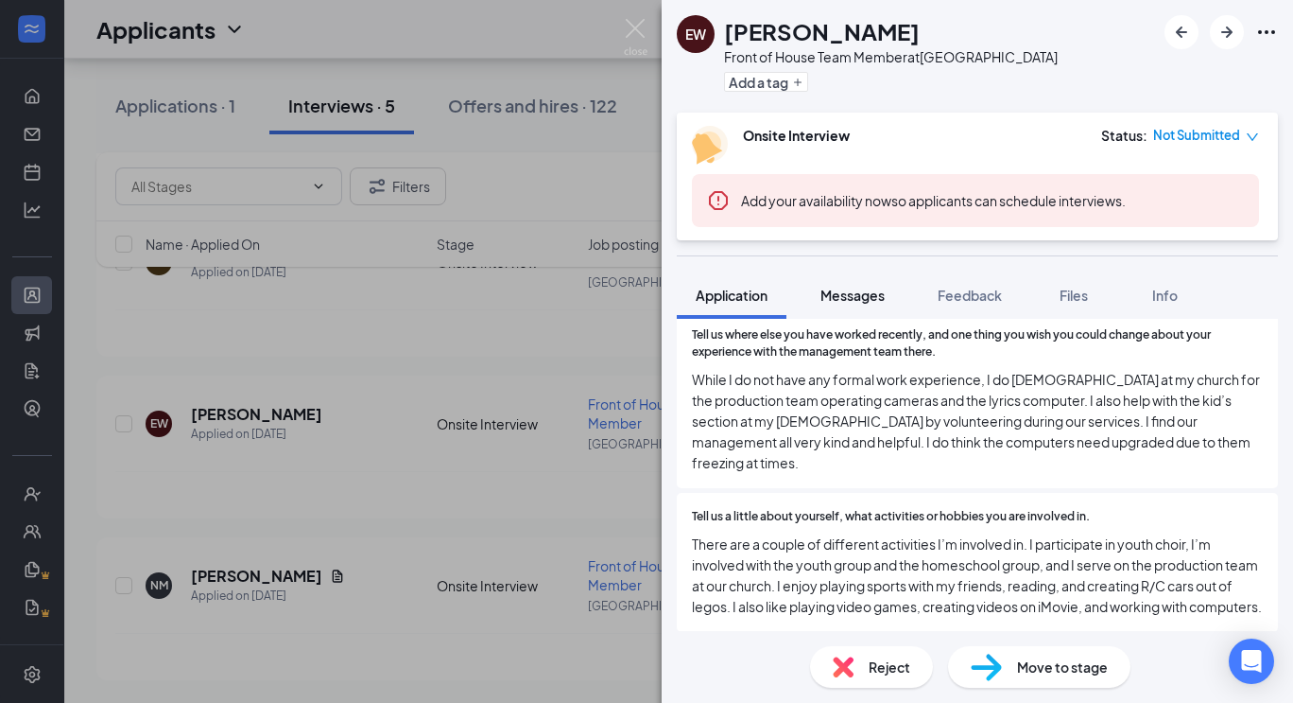
drag, startPoint x: 853, startPoint y: 301, endPoint x: 878, endPoint y: 312, distance: 27.9
click at [853, 301] on span "Messages" at bounding box center [853, 294] width 64 height 17
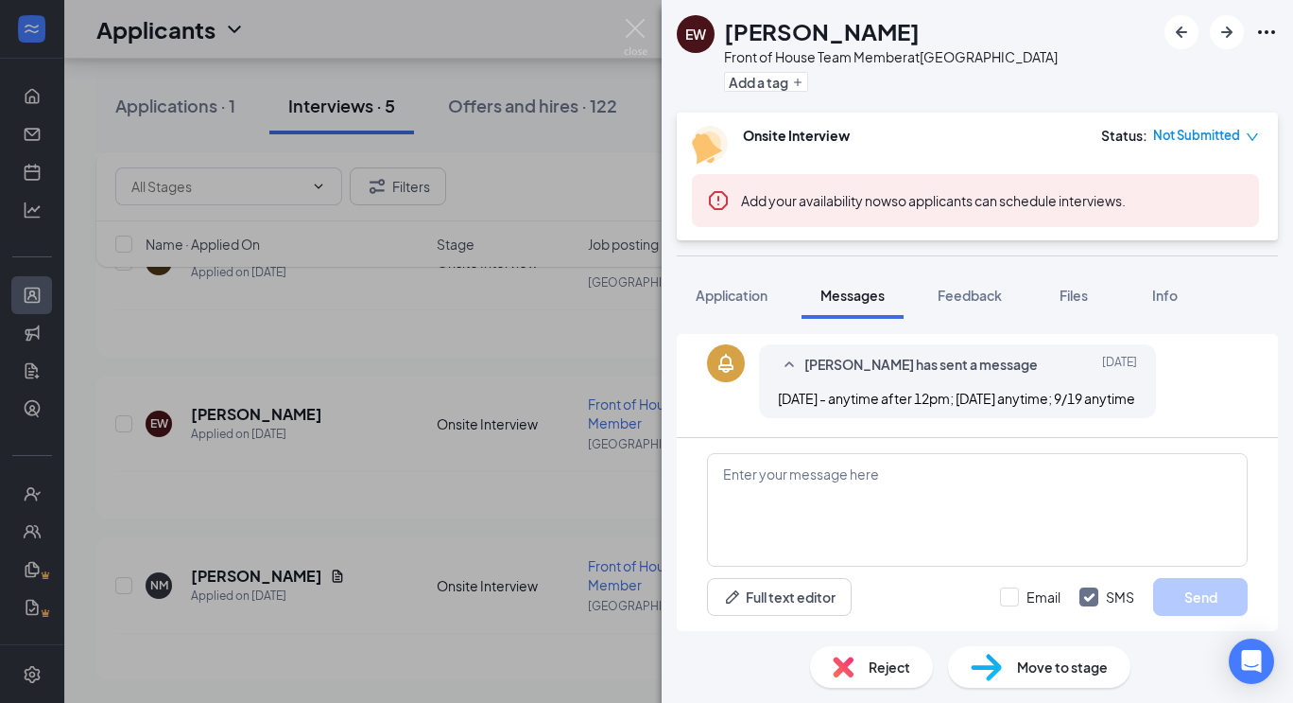
scroll to position [634, 0]
click at [870, 494] on textarea at bounding box center [977, 509] width 541 height 113
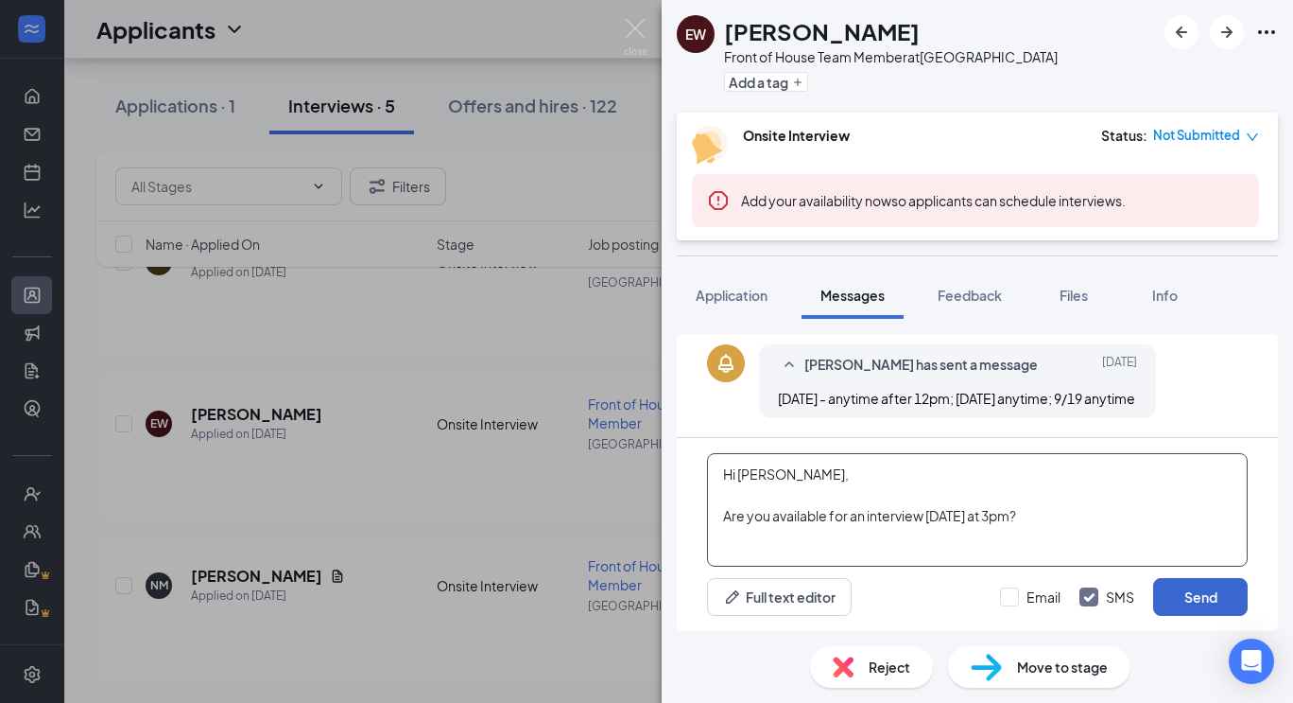
type textarea "Hi [PERSON_NAME], Are you available for an interview [DATE] at 3pm?"
click at [1206, 599] on button "Send" at bounding box center [1200, 597] width 95 height 38
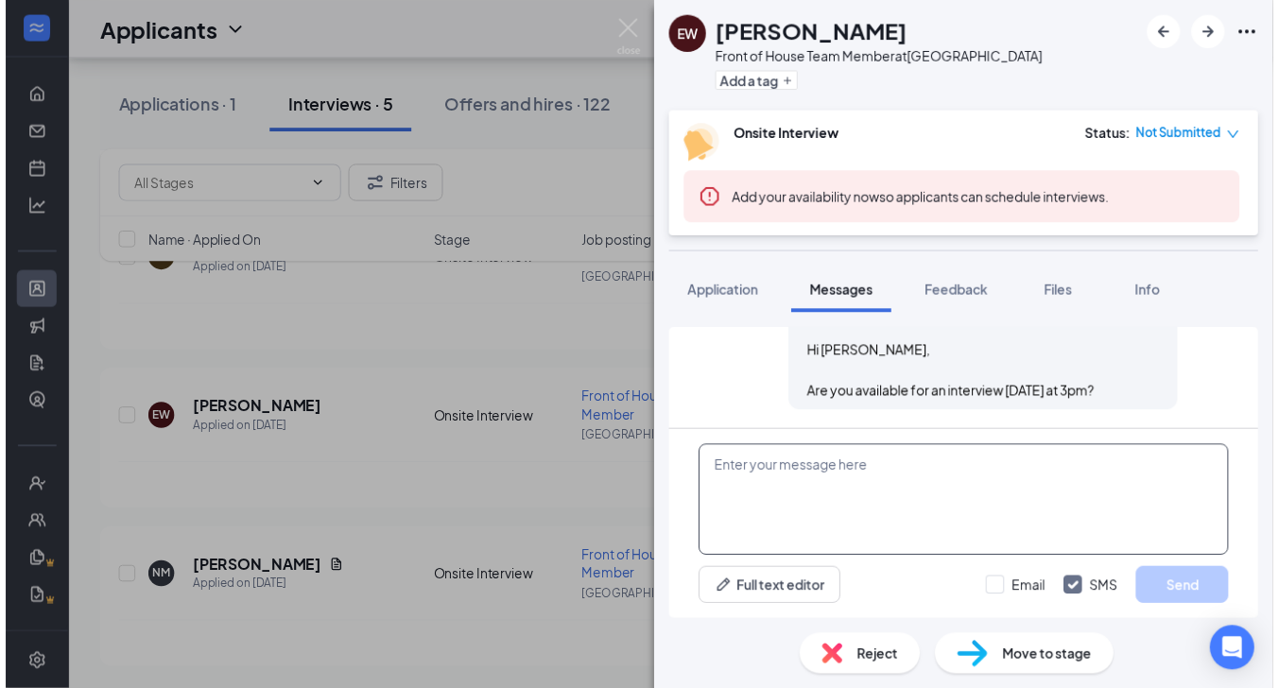
scroll to position [797, 0]
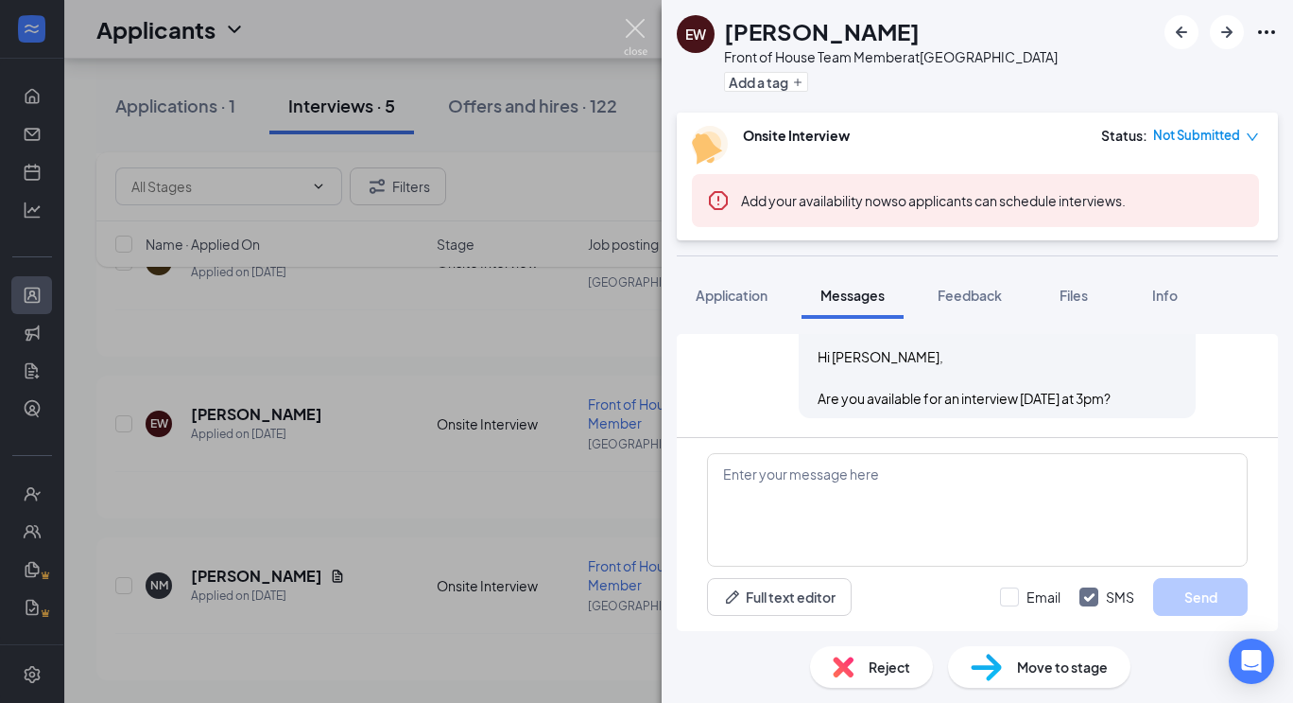
click at [636, 25] on img at bounding box center [636, 37] width 24 height 37
